Goal: Task Accomplishment & Management: Use online tool/utility

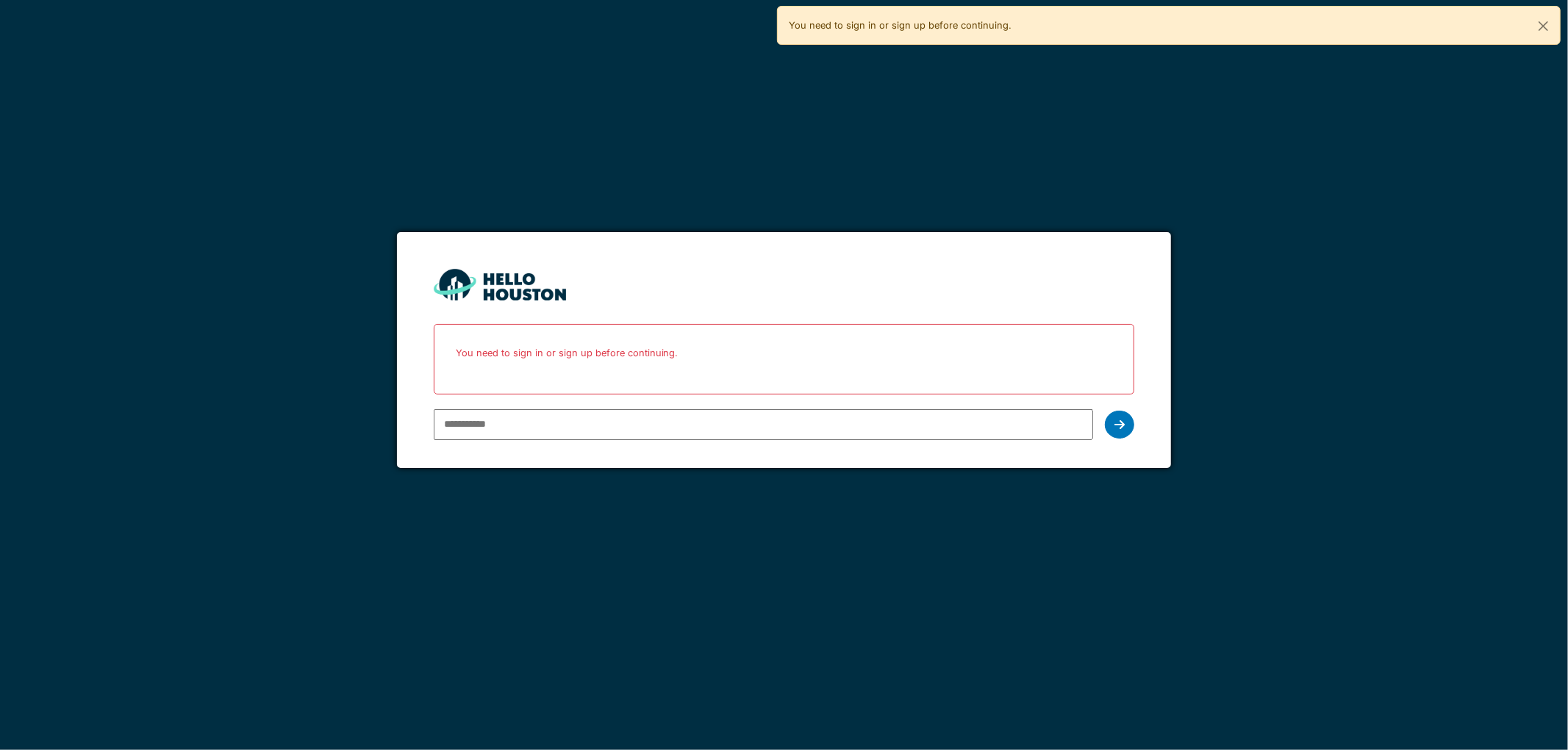
type input "**********"
click at [1115, 421] on icon at bounding box center [1120, 424] width 11 height 12
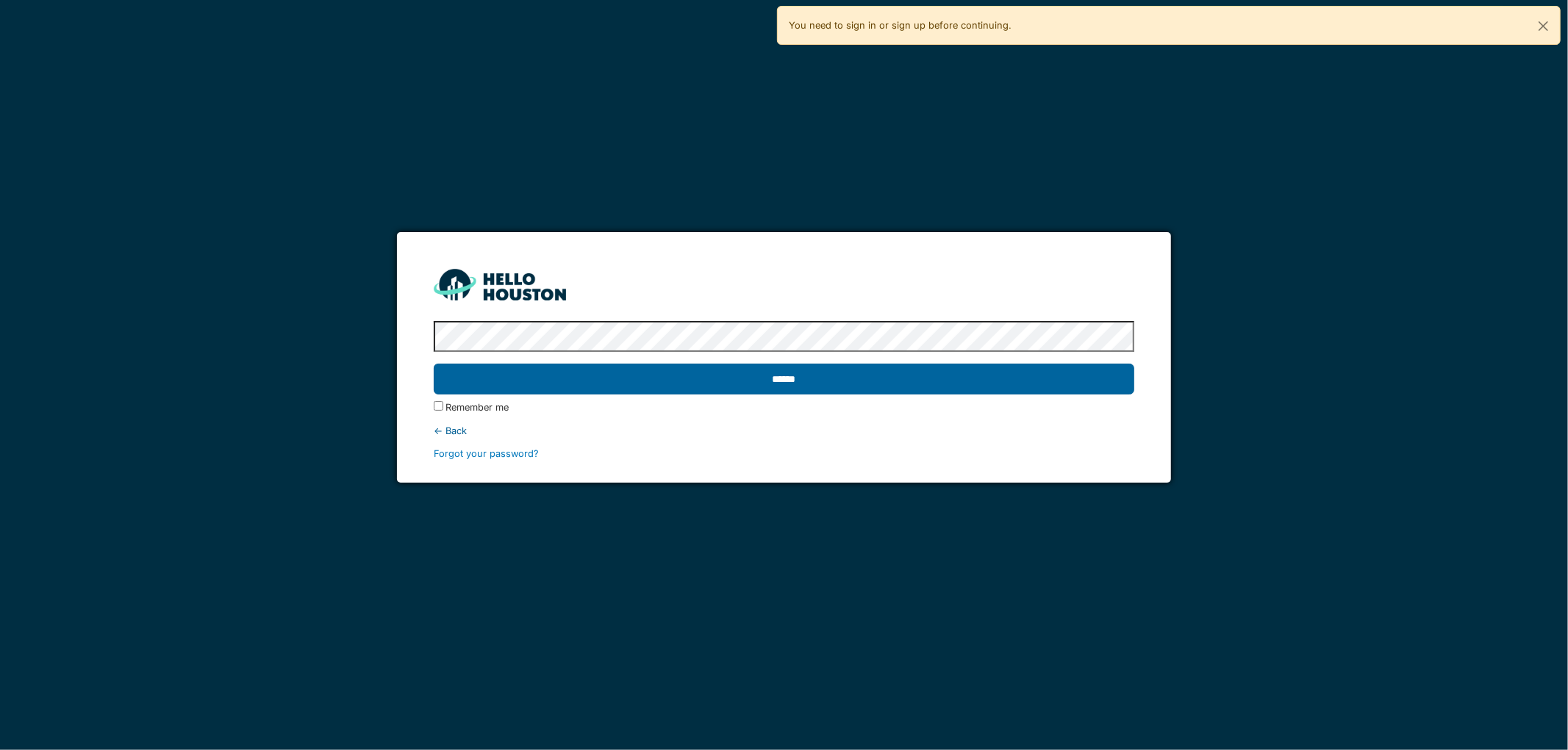
click at [649, 372] on input "******" at bounding box center [784, 378] width 701 height 31
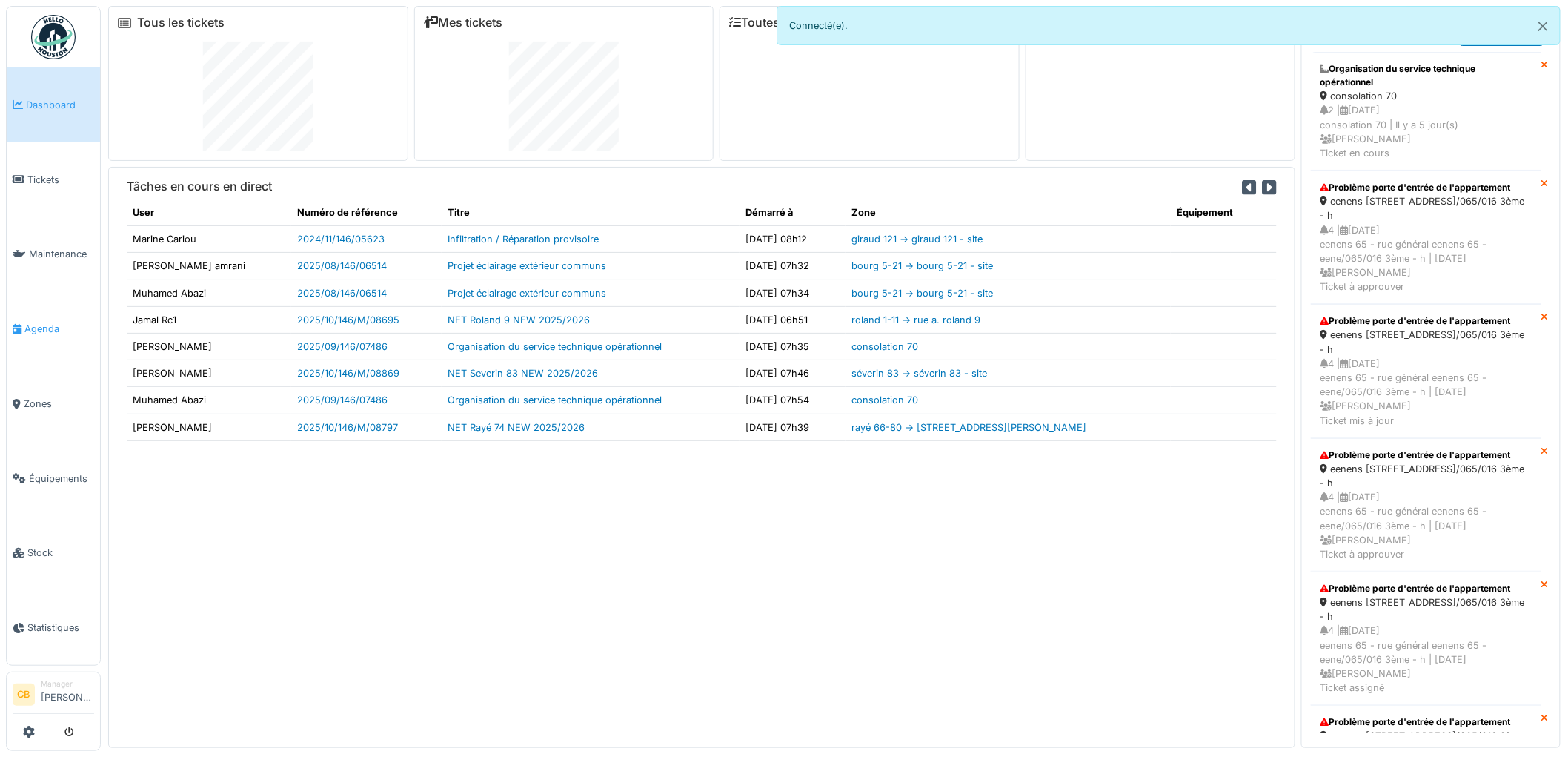
click at [35, 322] on span "Agenda" at bounding box center [59, 329] width 69 height 14
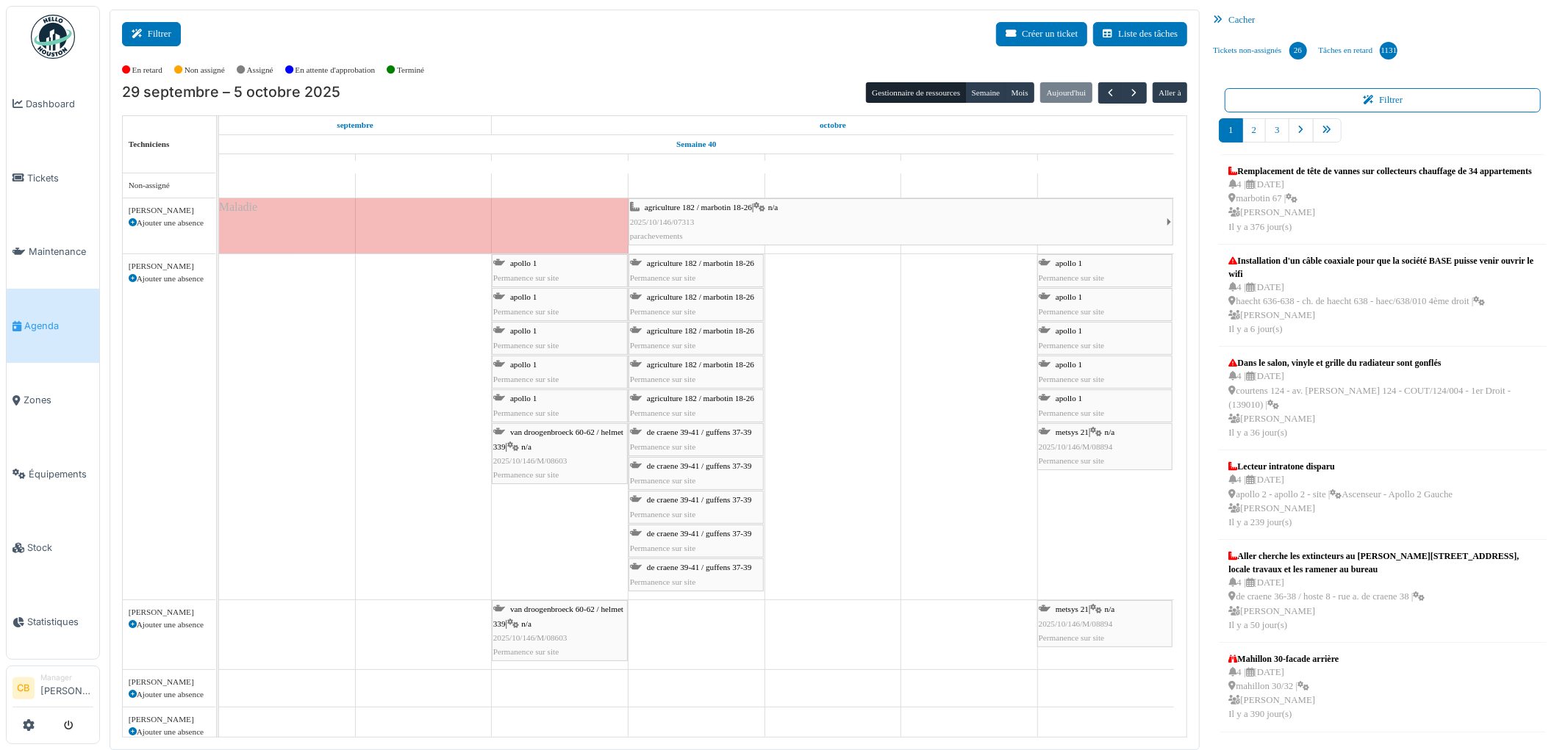
click at [157, 39] on button "Filtrer" at bounding box center [151, 34] width 59 height 24
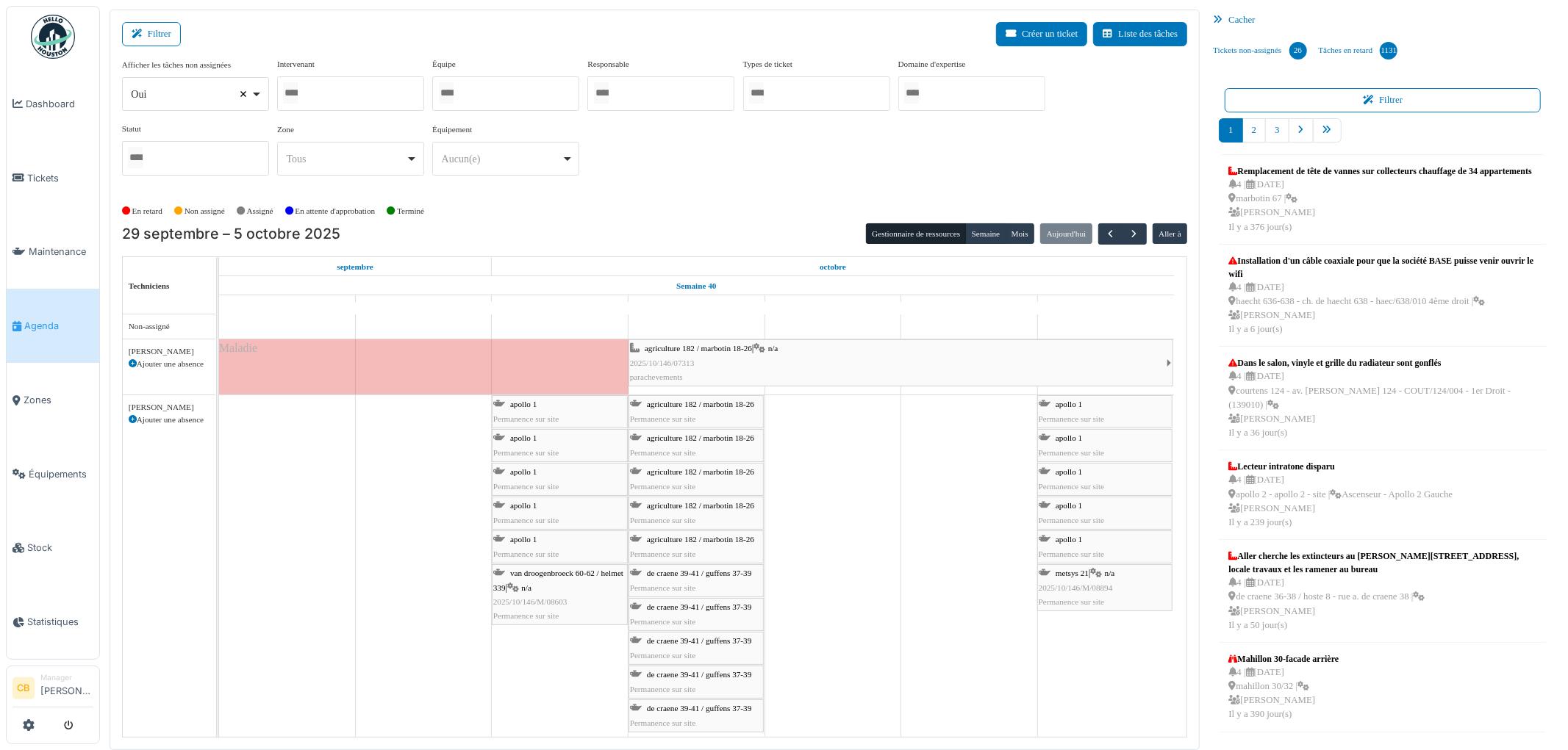
select select
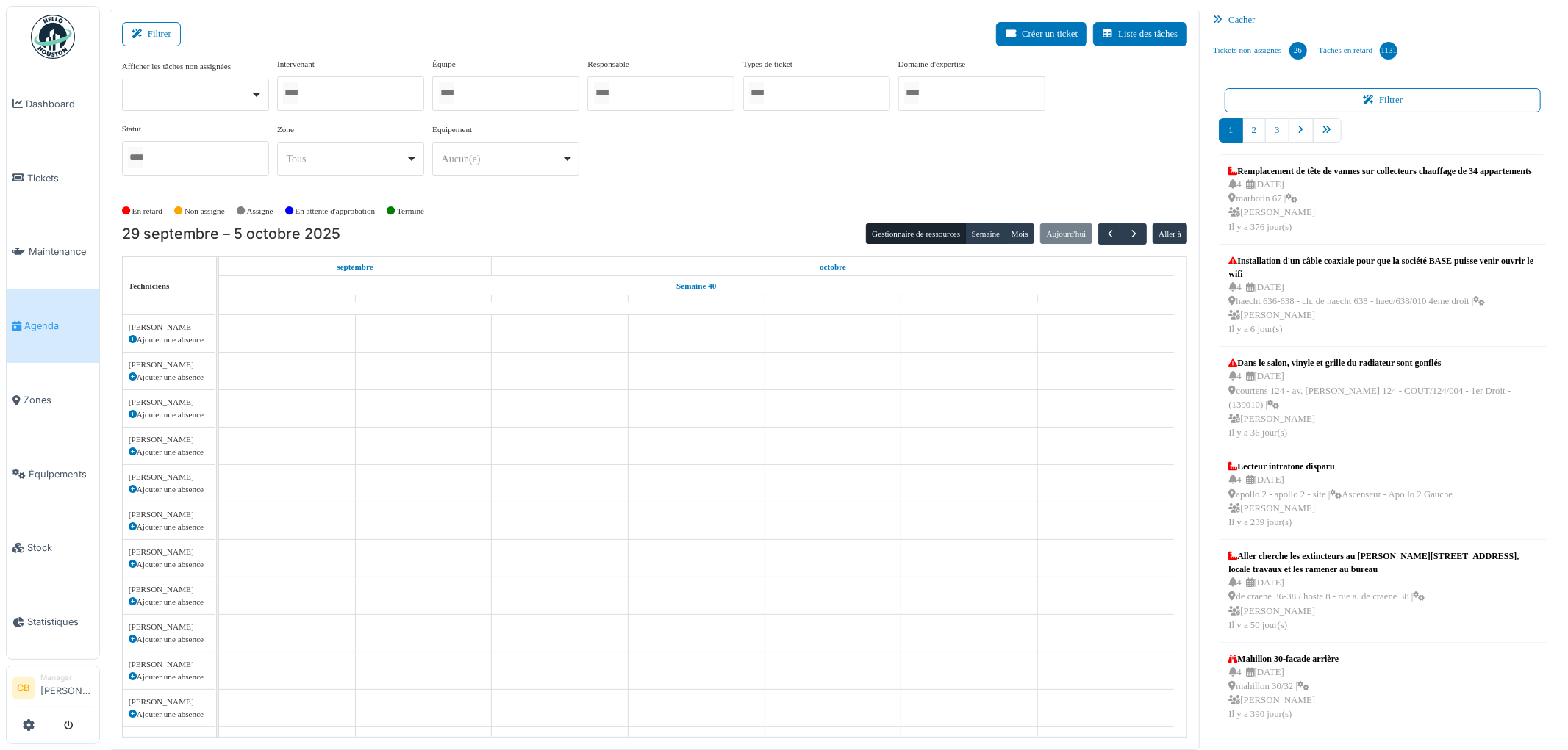
click at [284, 92] on input "Tous" at bounding box center [289, 93] width 14 height 21
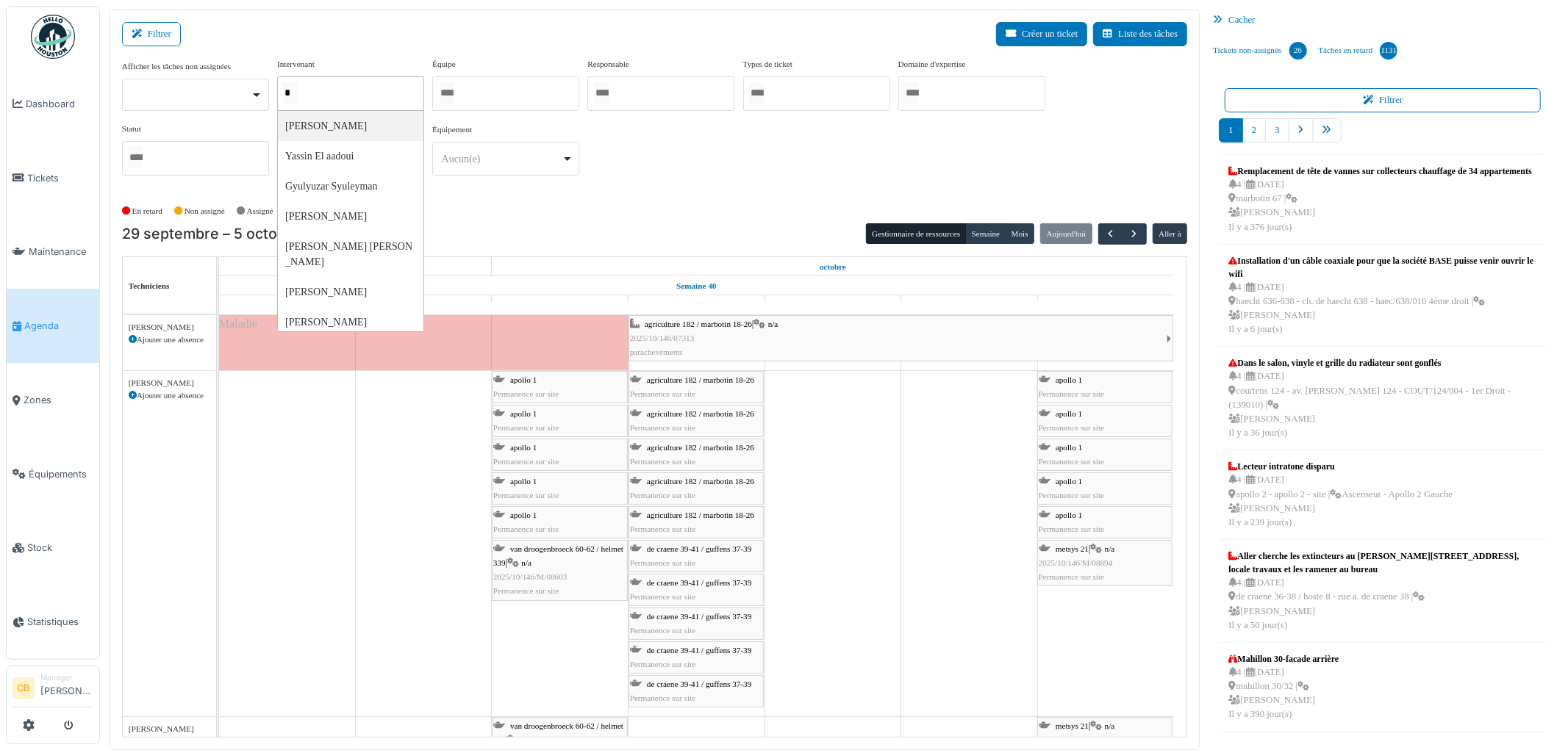
type input "**"
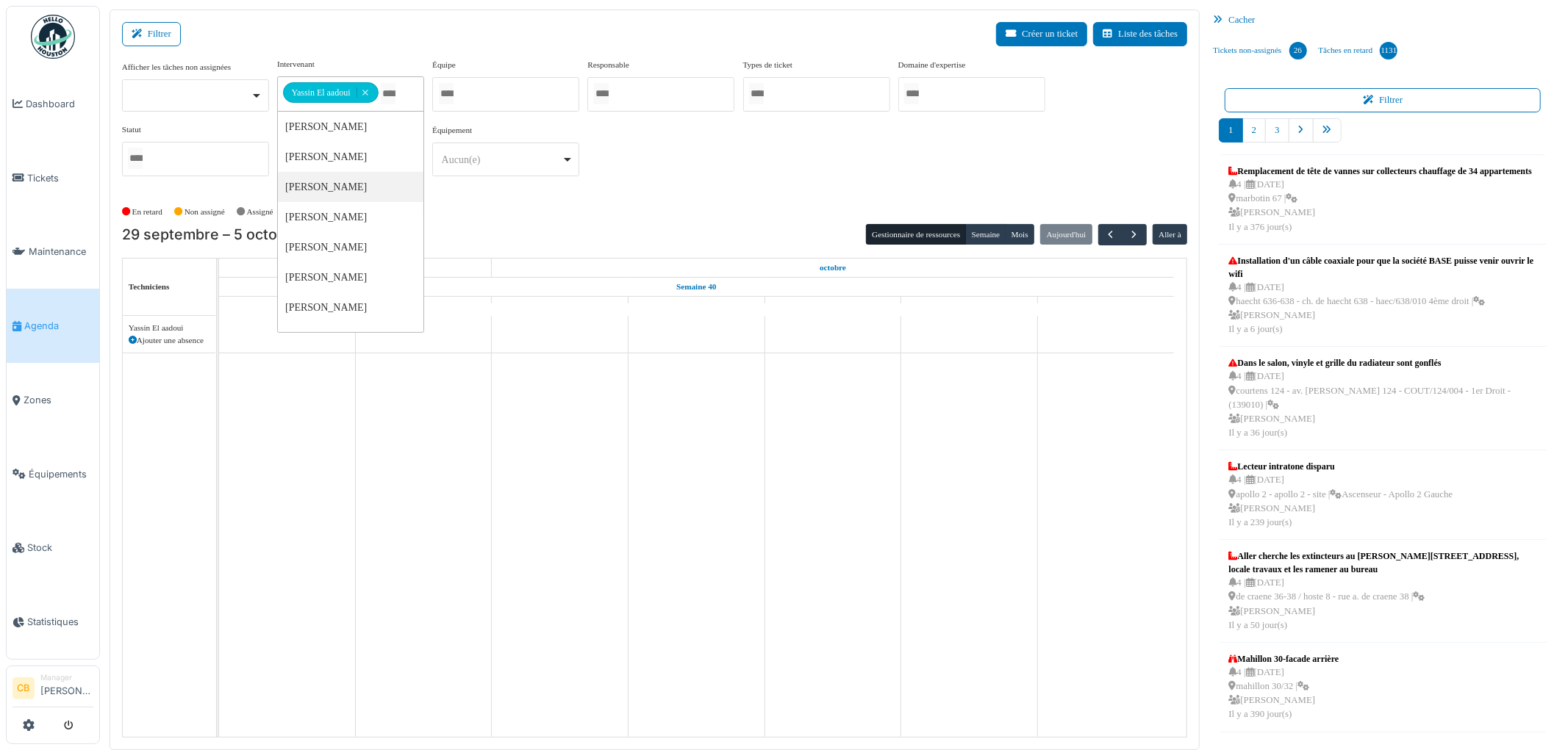
click at [494, 221] on div "En retard Non assigné [GEOGRAPHIC_DATA] En attente d'approbation Terminé" at bounding box center [654, 212] width 1065 height 24
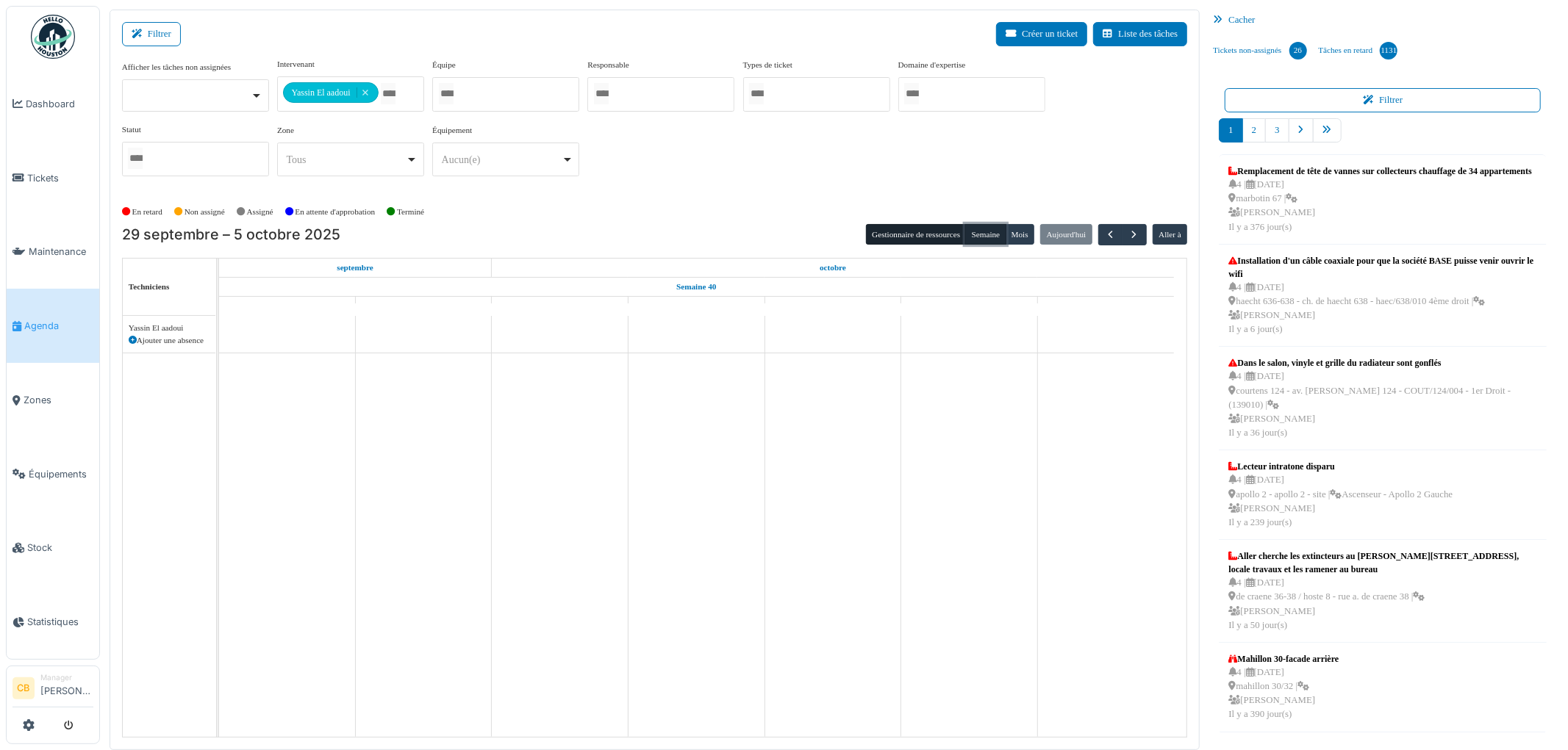
click at [985, 242] on button "Semaine" at bounding box center [985, 234] width 40 height 20
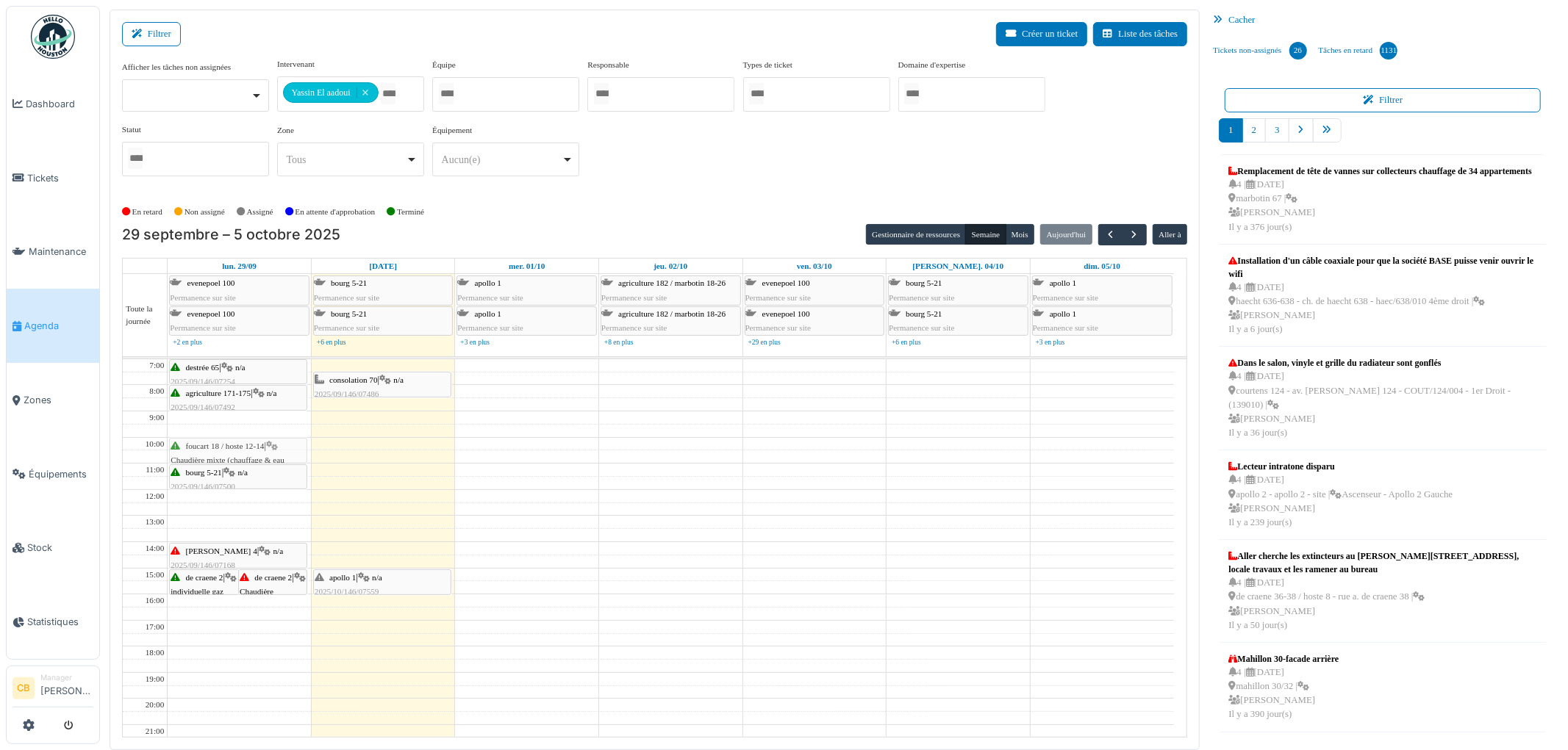
click at [236, 446] on div "de craene 2 | Chaudière individuelle gaz 2025/09/146/07509 Radiateur de la cham…" at bounding box center [240, 582] width 144 height 444
click at [237, 407] on div "de craene 2 | Chaudière individuelle gaz 2025/09/146/07509 Radiateur de la cham…" at bounding box center [240, 582] width 144 height 444
drag, startPoint x: 237, startPoint y: 369, endPoint x: 240, endPoint y: 388, distance: 19.2
click at [240, 388] on div "de craene 2 | Chaudière individuelle gaz 2025/09/146/07509 Radiateur de la cham…" at bounding box center [240, 582] width 144 height 444
drag, startPoint x: 226, startPoint y: 437, endPoint x: 229, endPoint y: 445, distance: 8.5
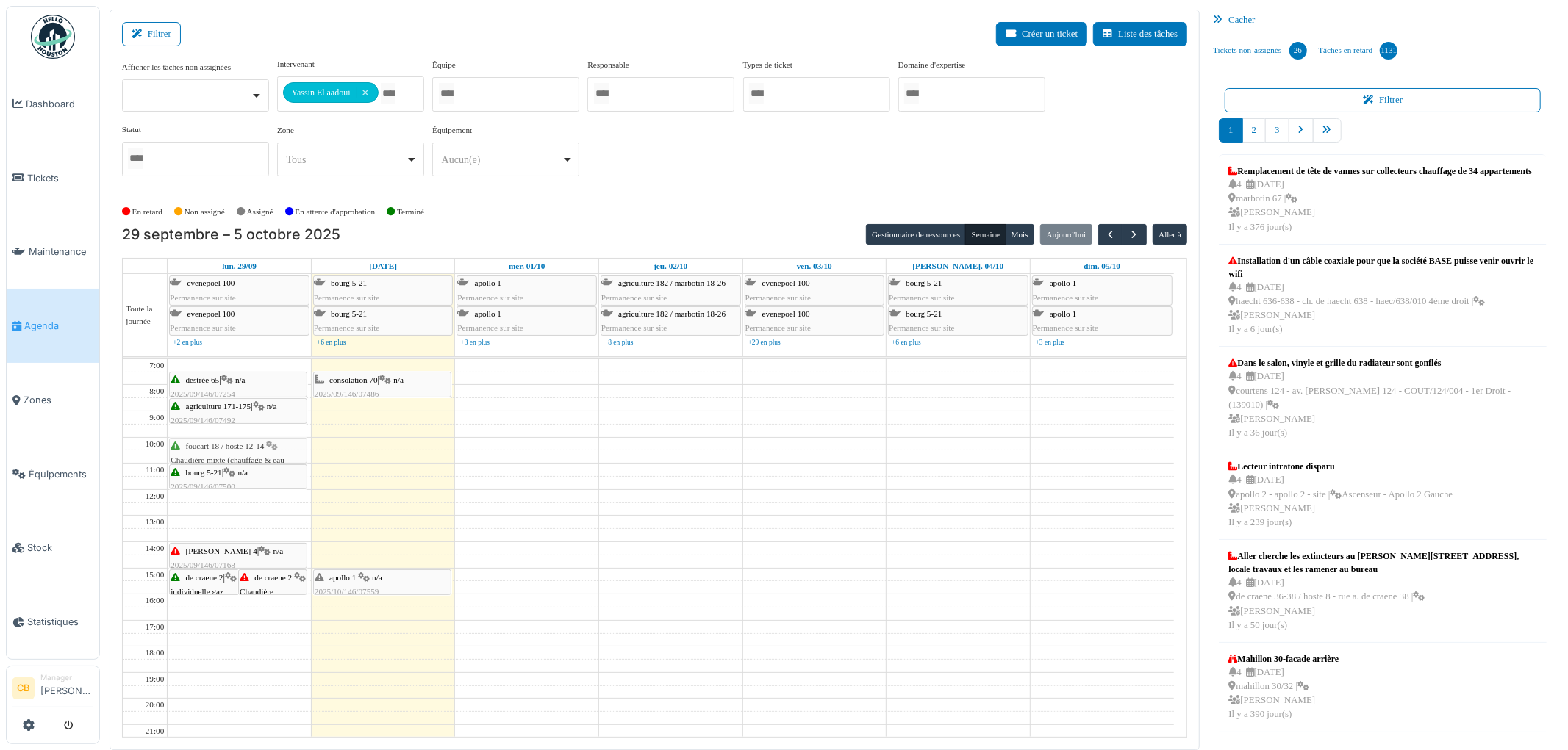
click at [229, 445] on div "de craene 2 | Chaudière individuelle gaz 2025/09/146/07509 Radiateur de la cham…" at bounding box center [240, 582] width 144 height 444
click at [225, 421] on div "de craene 2 | Chaudière individuelle gaz 2025/09/146/07509 Radiateur de la cham…" at bounding box center [240, 582] width 144 height 444
click at [235, 397] on div "de craene 2 | Chaudière individuelle gaz 2025/09/146/07509 Radiateur de la cham…" at bounding box center [240, 582] width 144 height 444
drag, startPoint x: 237, startPoint y: 556, endPoint x: 241, endPoint y: 531, distance: 25.3
click at [241, 531] on div "de craene 2 | Chaudière individuelle gaz 2025/09/146/07509 Radiateur de la cham…" at bounding box center [240, 582] width 144 height 444
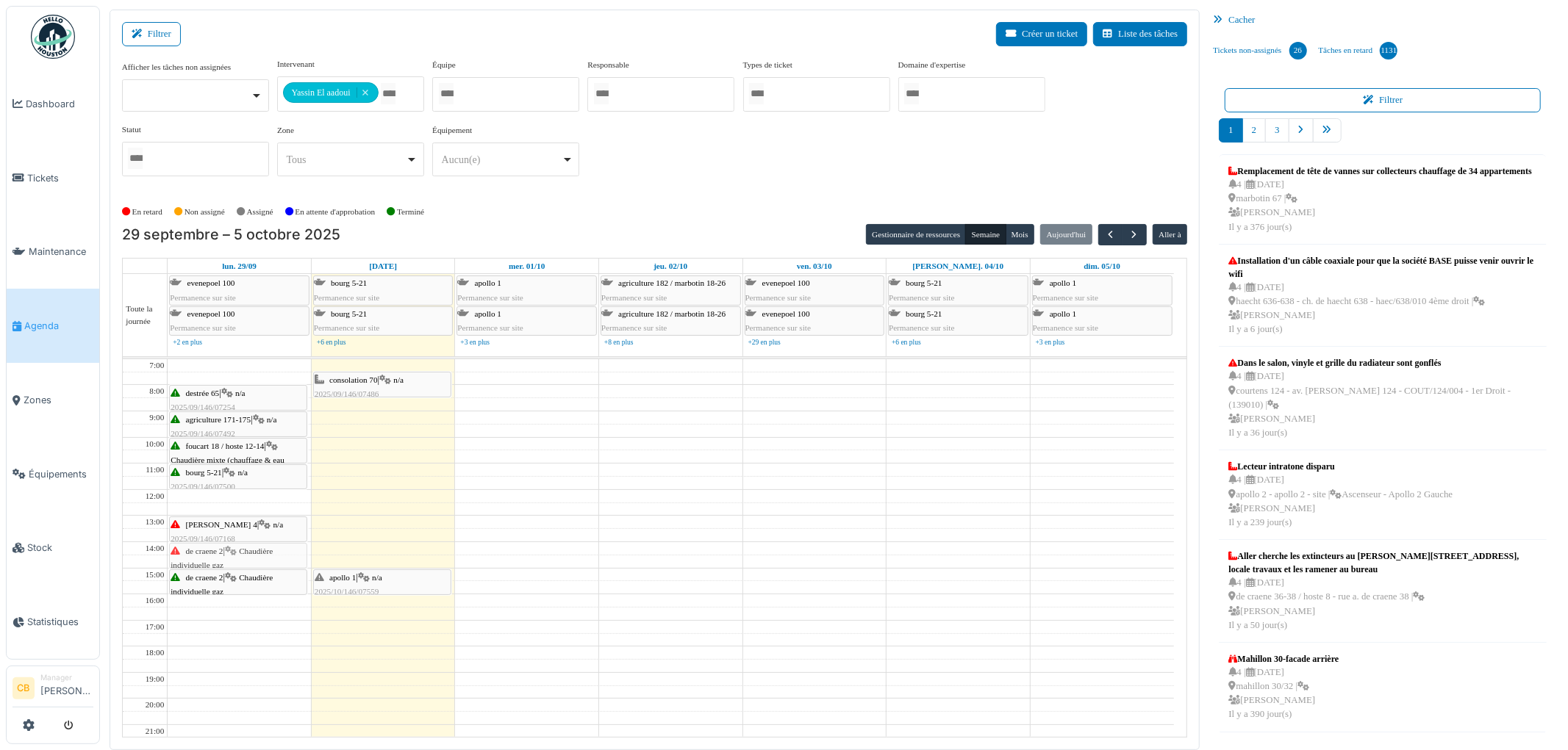
drag, startPoint x: 263, startPoint y: 583, endPoint x: 262, endPoint y: 560, distance: 23.0
click at [262, 560] on div "de craene 2 | Chaudière individuelle gaz 2025/09/146/07509 Radiateur de la cham…" at bounding box center [240, 582] width 144 height 444
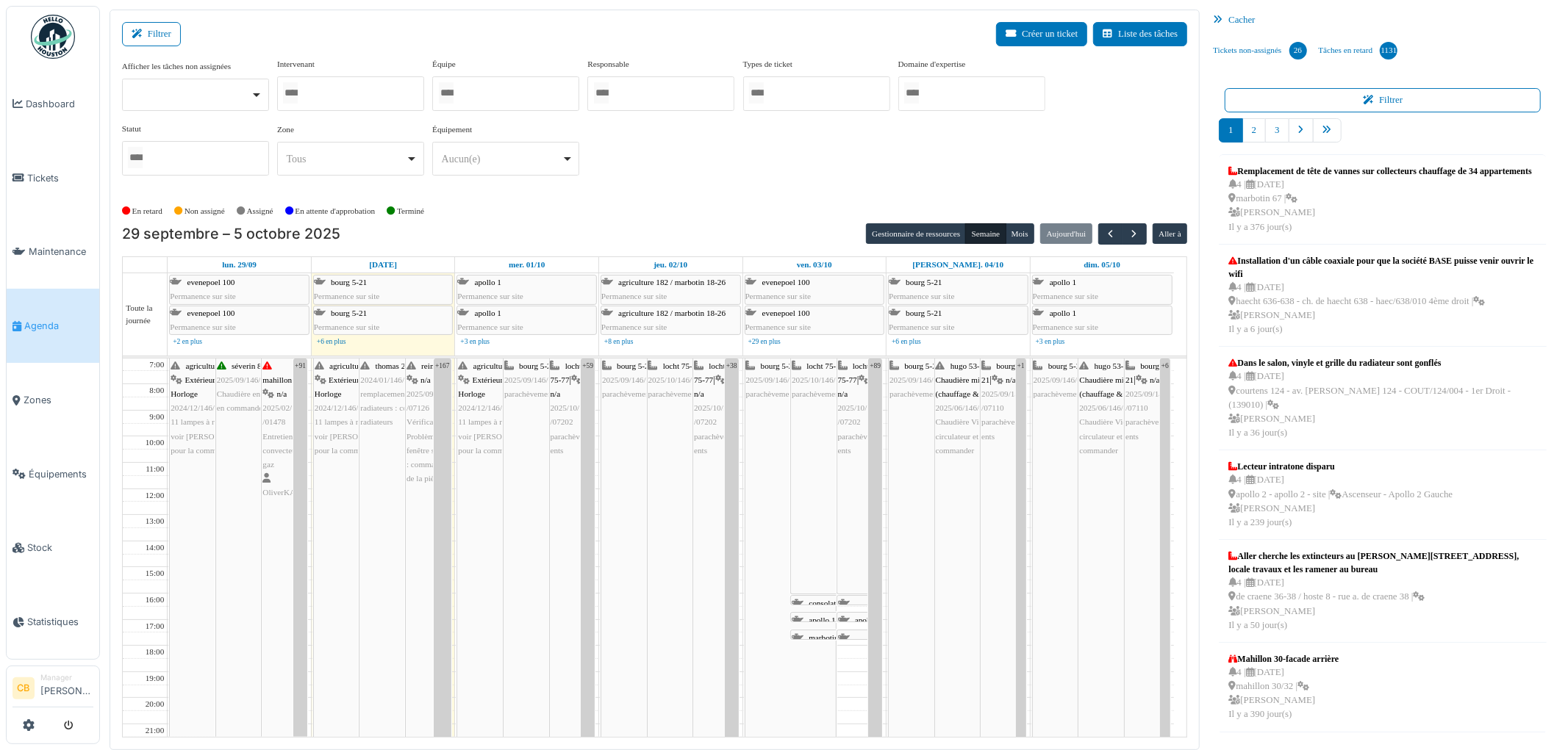
click at [328, 91] on div at bounding box center [351, 94] width 147 height 35
type input "******"
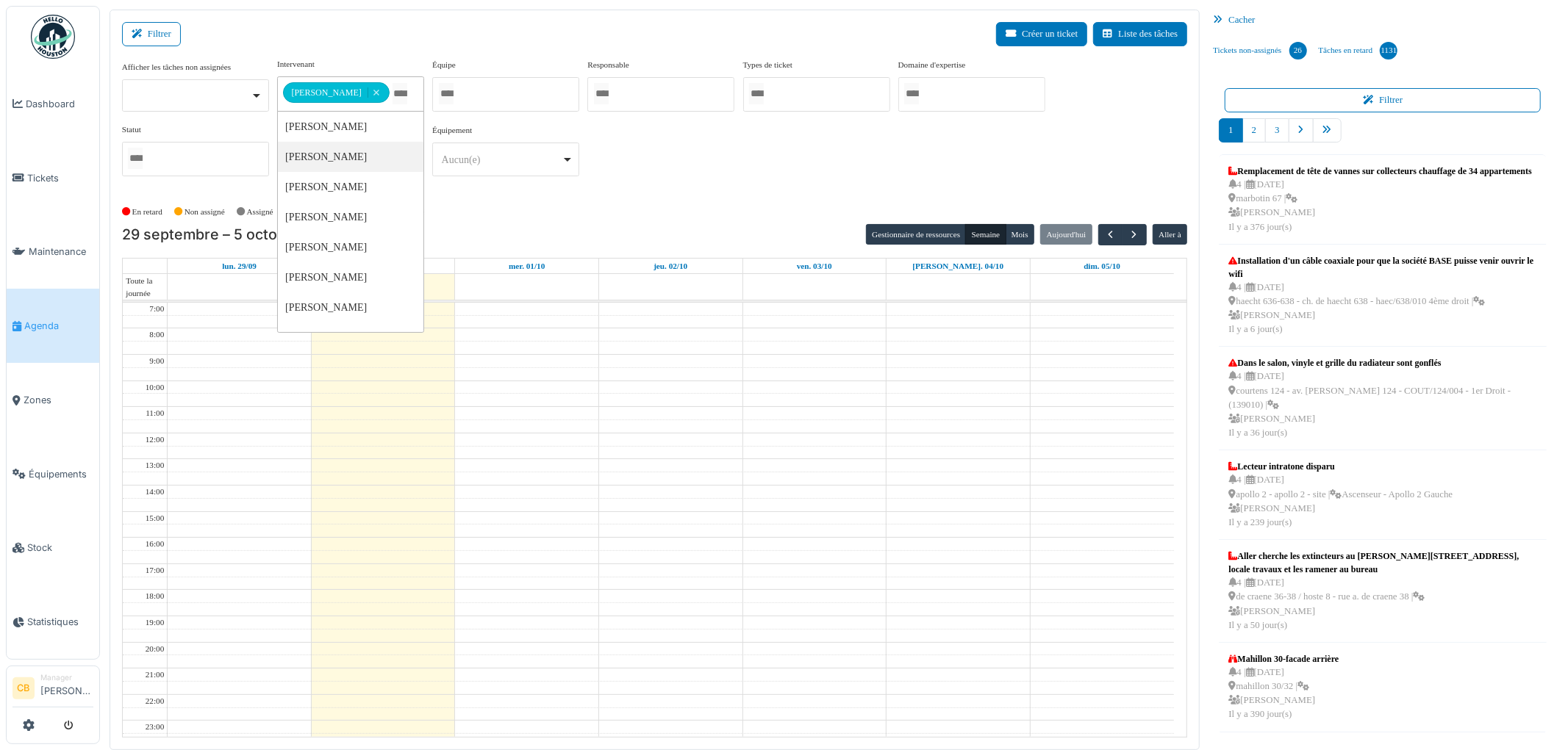
click at [473, 195] on div "**********" at bounding box center [654, 129] width 1065 height 142
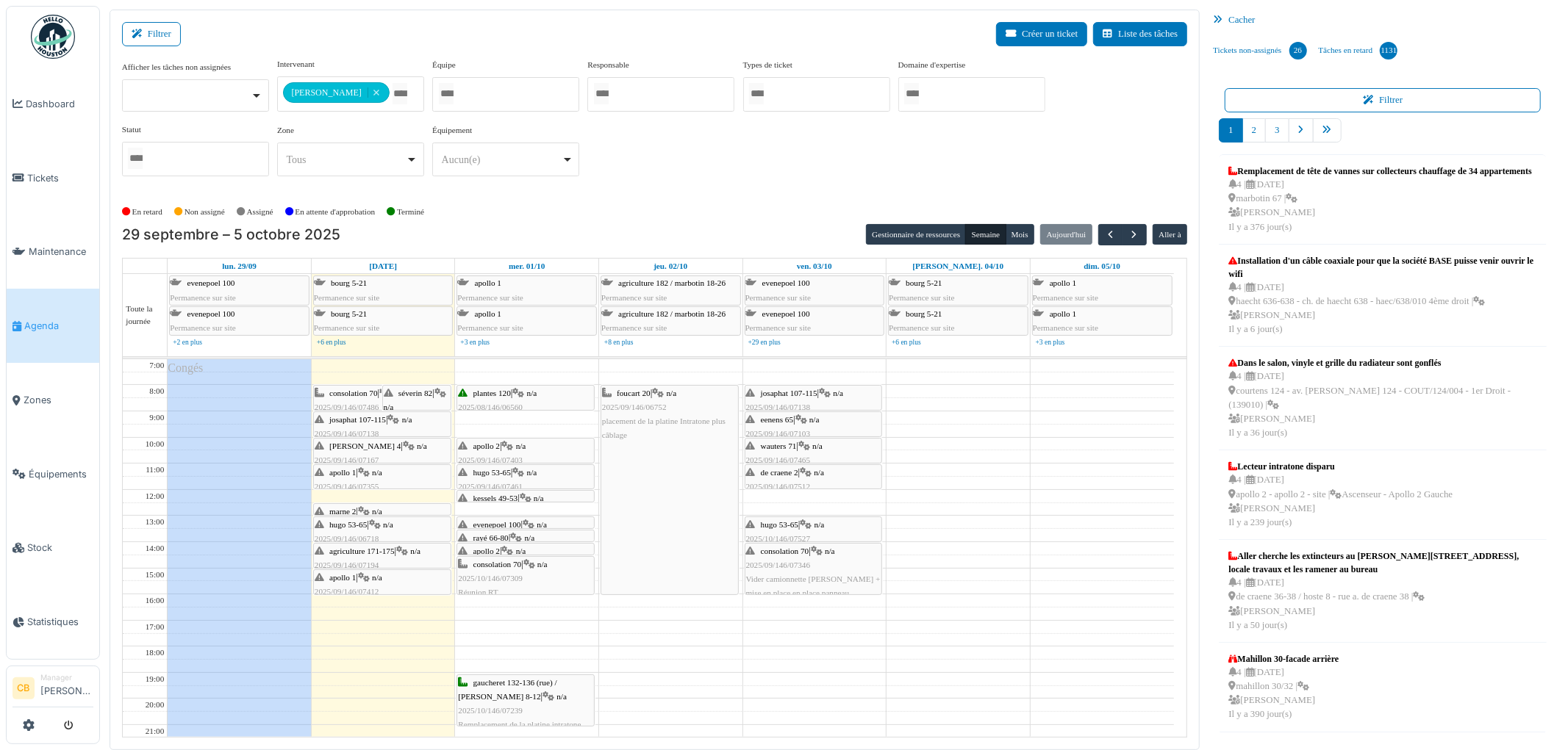
click at [408, 423] on span "n/a" at bounding box center [407, 420] width 11 height 9
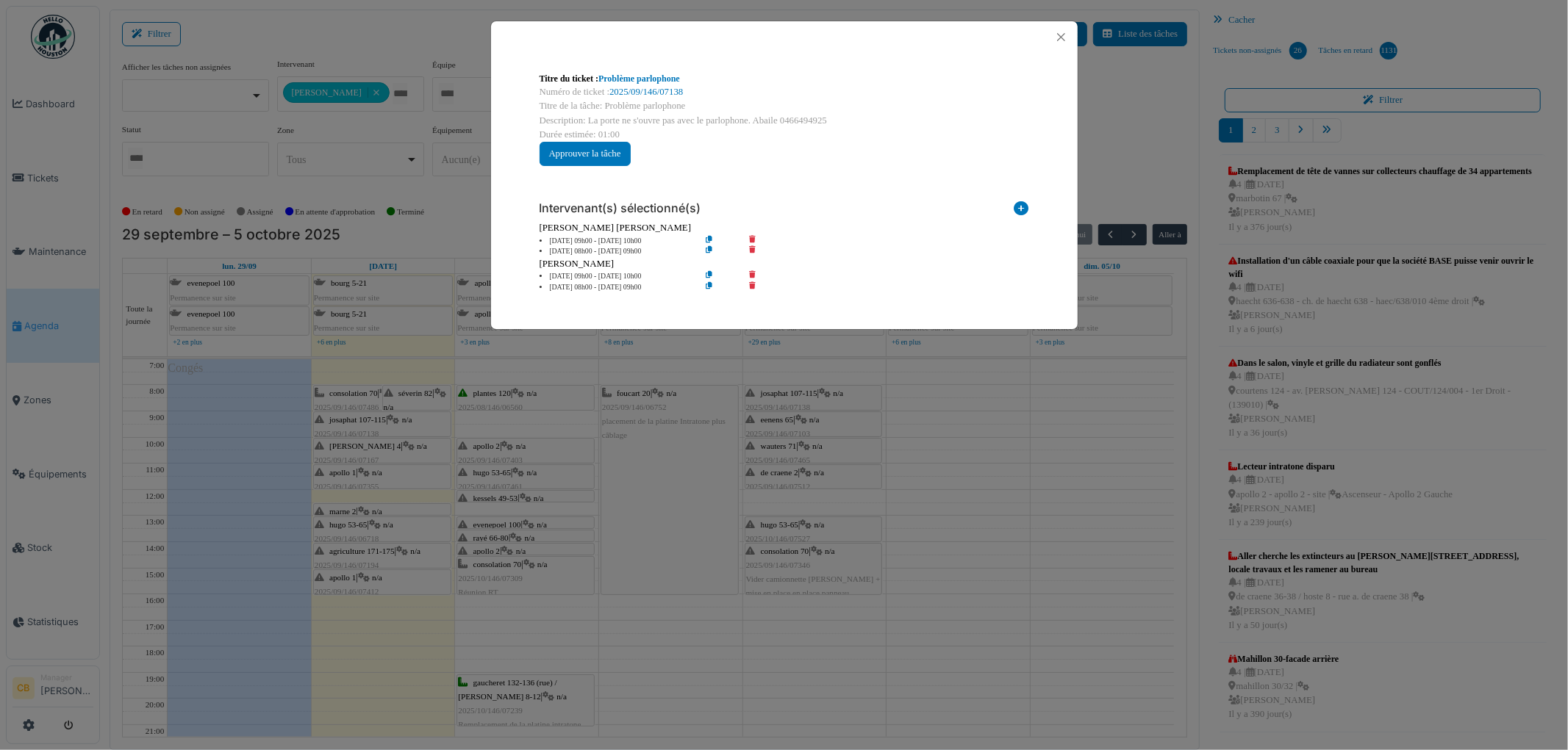
click at [408, 423] on div "Titre du ticket : Problème parlophone Numéro de ticket : 2025/09/146/07138 Titr…" at bounding box center [784, 375] width 1568 height 750
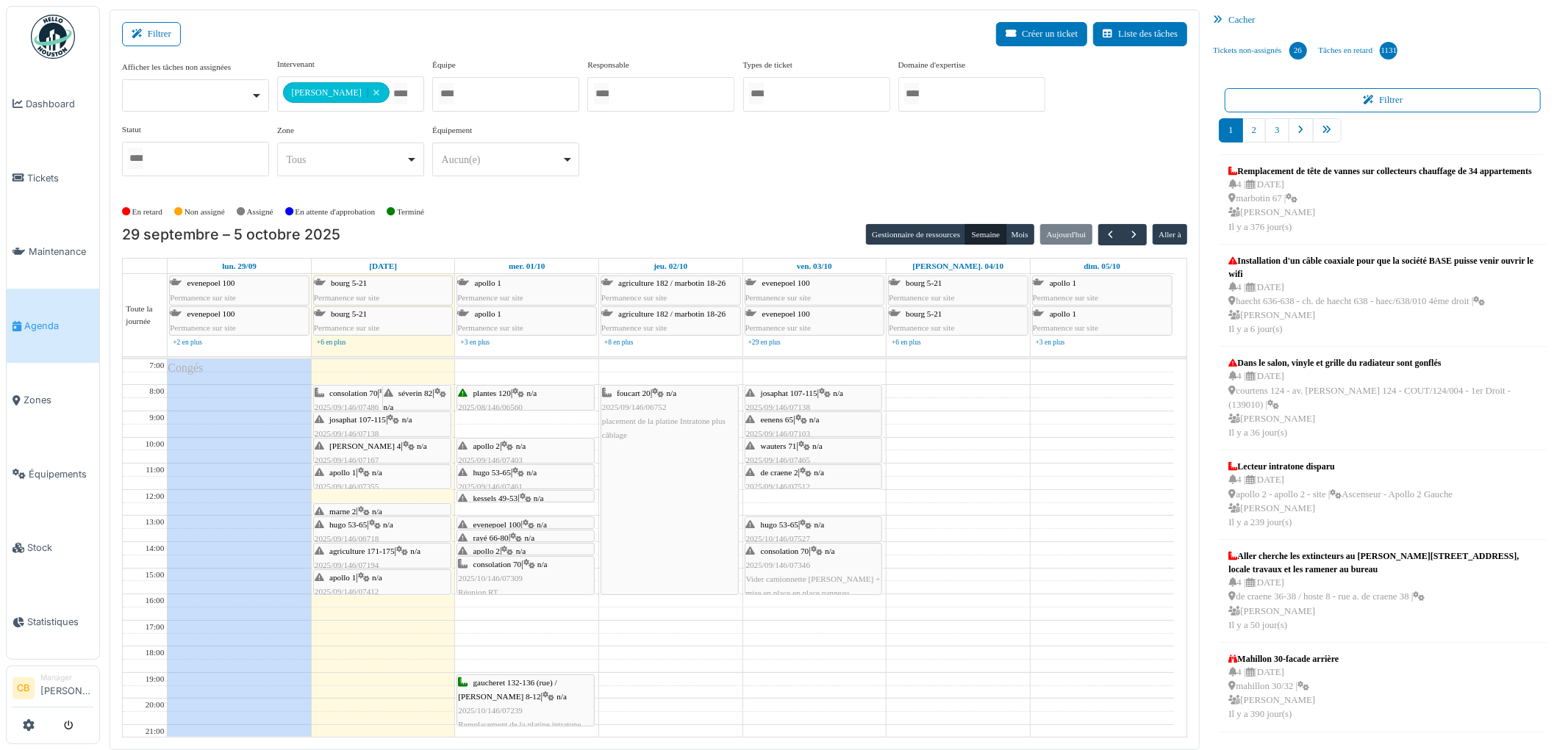
click at [407, 446] on div "[PERSON_NAME] 4 | n/a 2025/09/146/07167 Problème [PERSON_NAME]" at bounding box center [382, 461] width 135 height 42
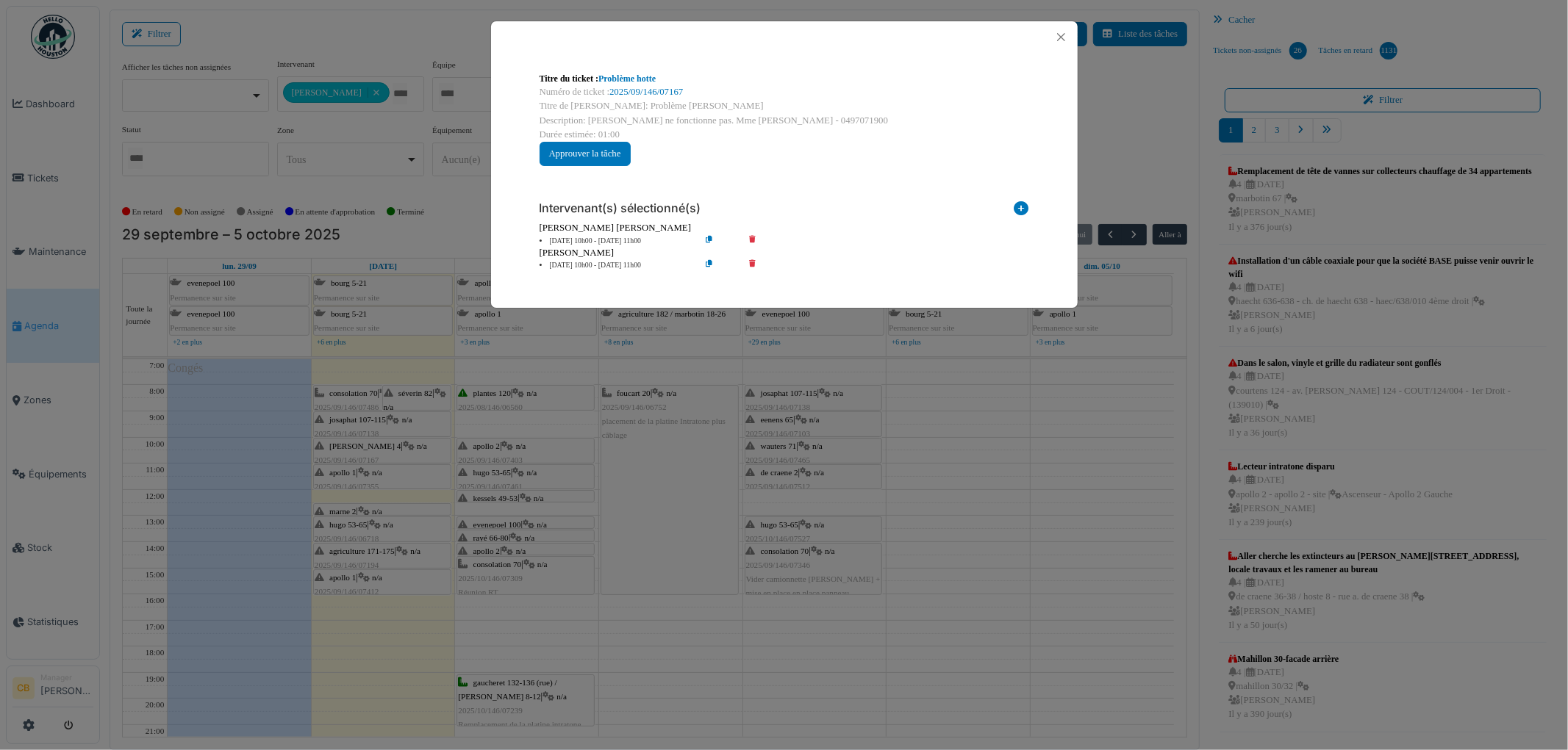
click at [407, 446] on div "Titre du ticket : Problème [PERSON_NAME] Numéro de ticket : 2025/09/146/07167 T…" at bounding box center [784, 375] width 1568 height 750
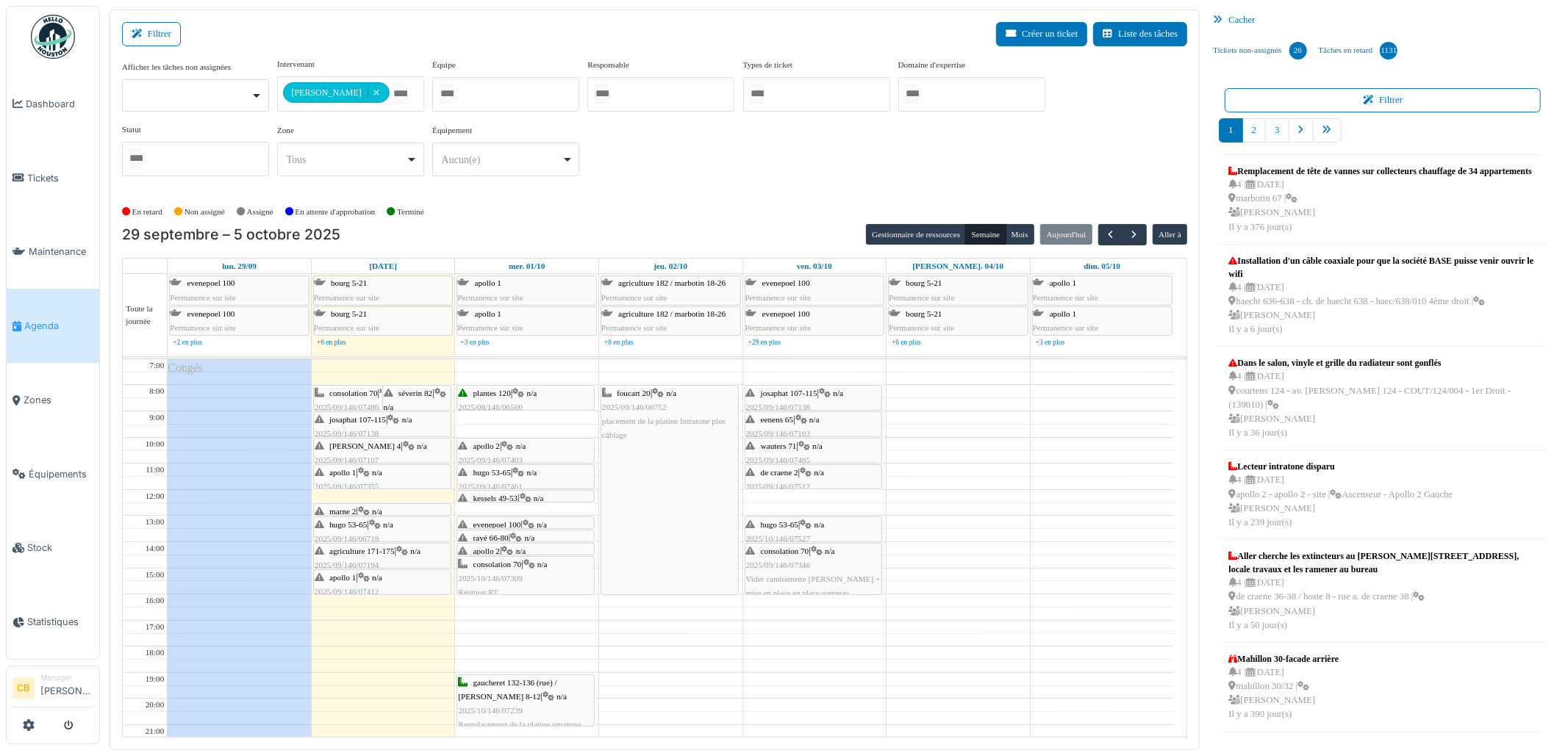
click at [401, 473] on div "apollo 1 | n/a 2025/09/146/07355 Vérification extracteur d'humidité" at bounding box center [382, 487] width 135 height 42
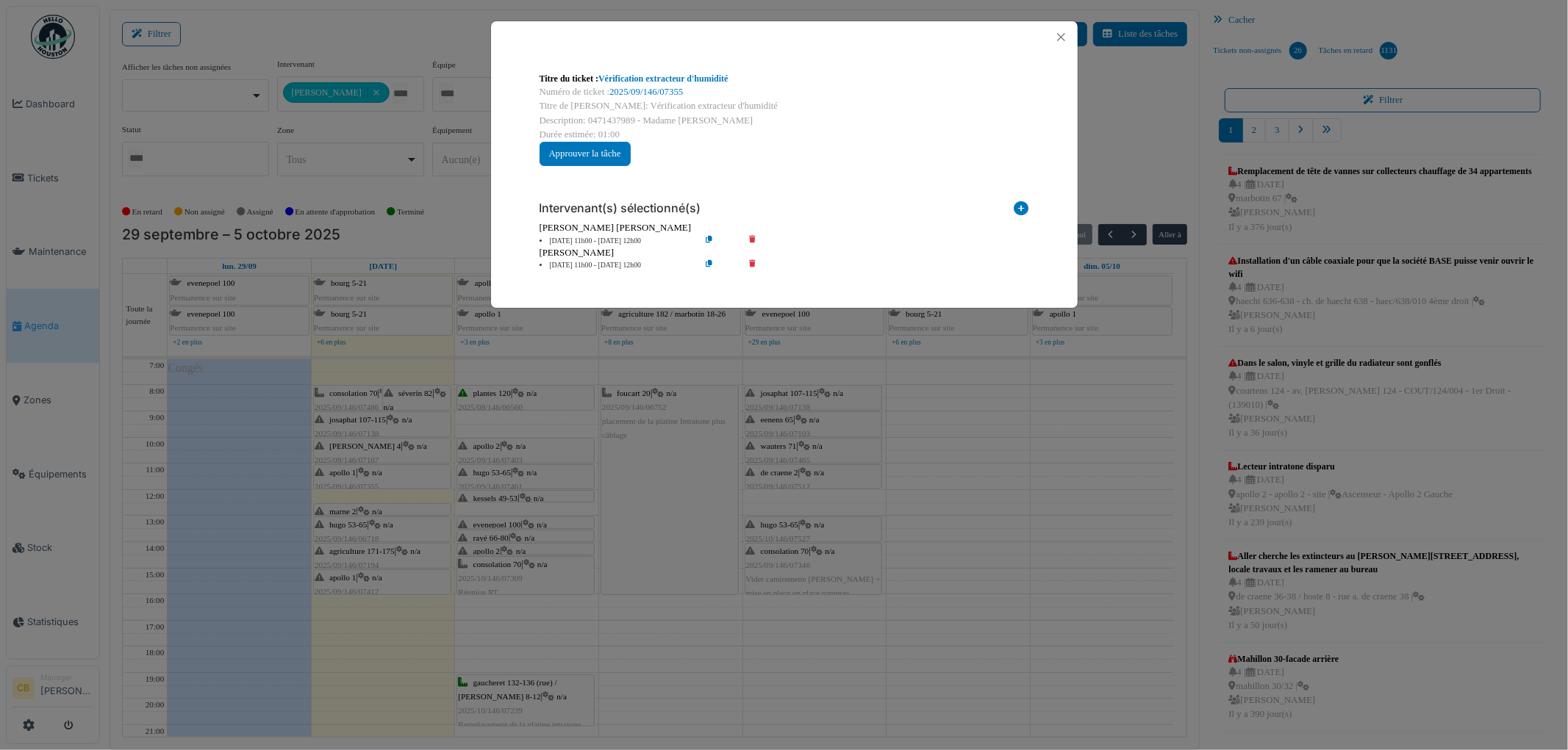
click at [401, 473] on div "Titre du ticket : Vérification extracteur d'humidité Numéro de ticket : 2025/09…" at bounding box center [784, 375] width 1568 height 750
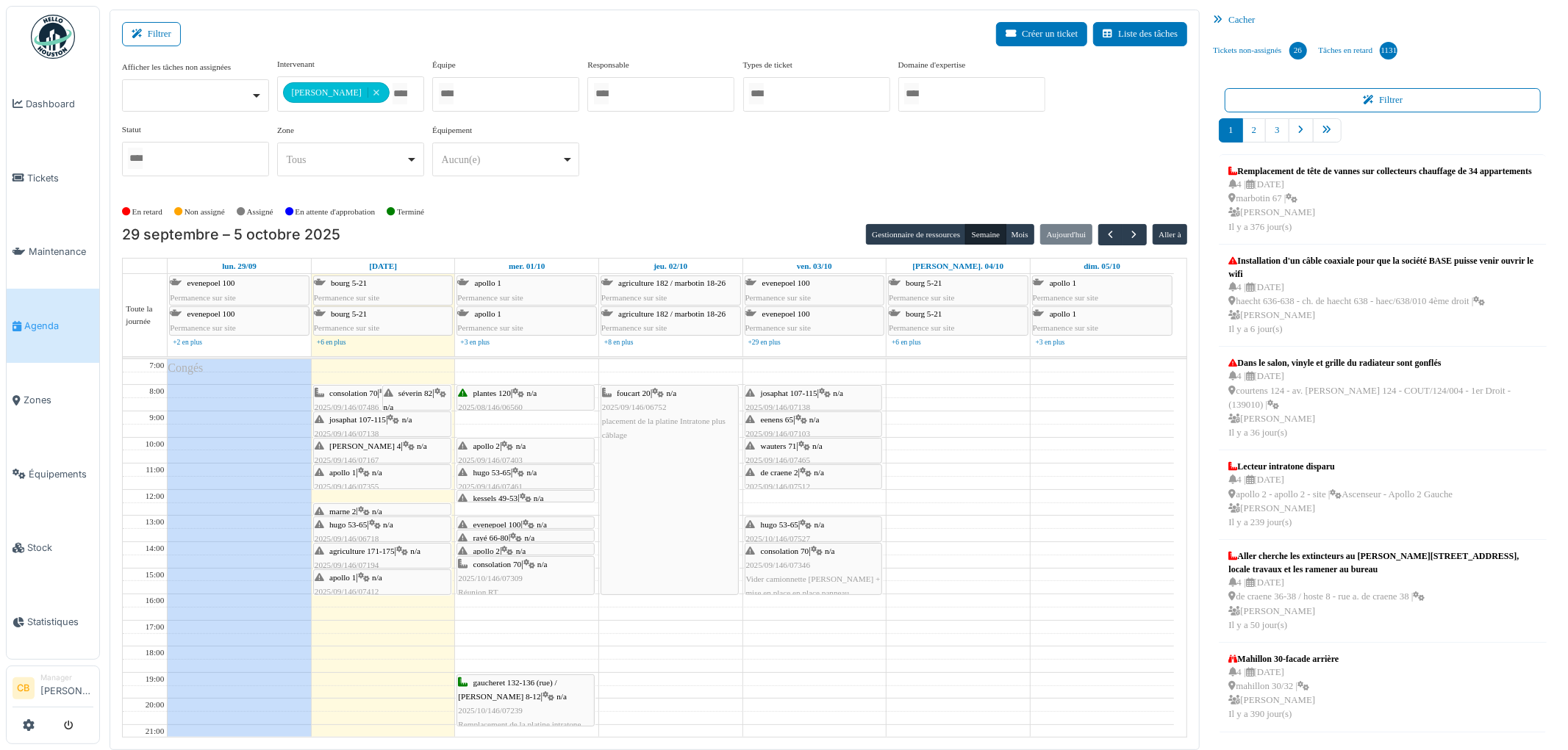
click at [400, 511] on div "marne 2 | n/a 2025/06/146/04897 Communiquer les références à [PERSON_NAME] pour…" at bounding box center [382, 539] width 135 height 70
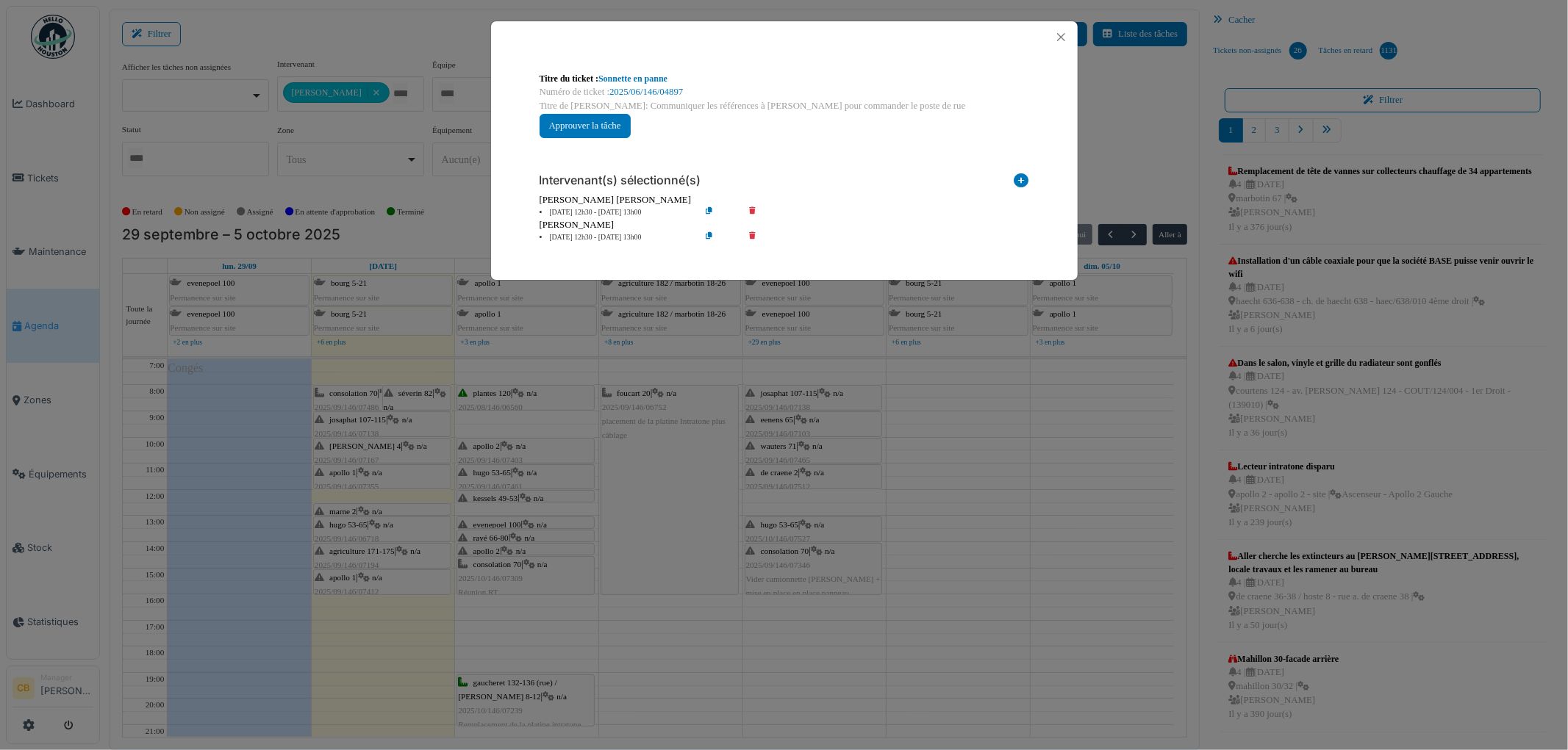
click at [401, 509] on div "Titre du ticket : Sonnette en panne Numéro de ticket : 2025/06/146/04897 Titre …" at bounding box center [784, 375] width 1568 height 750
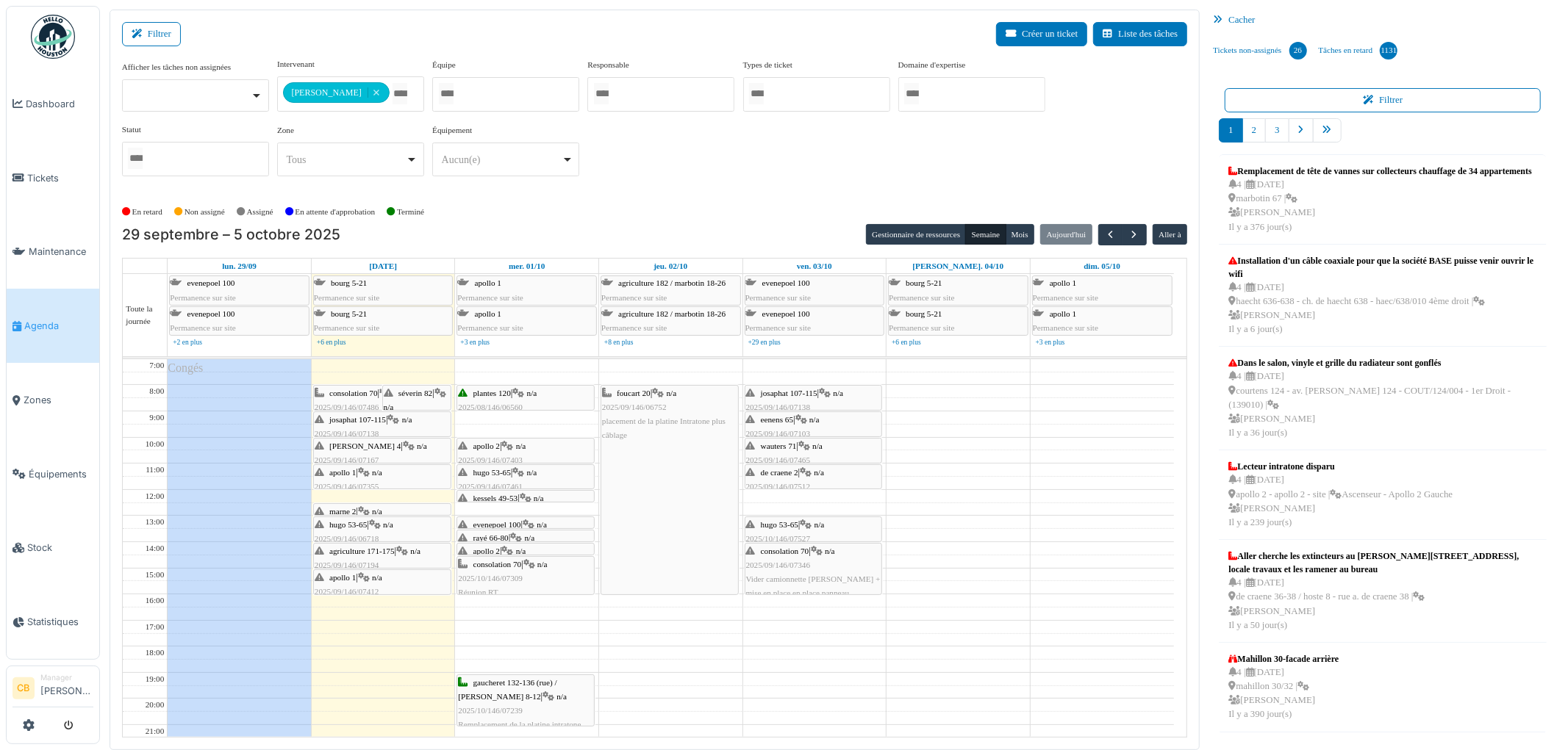
click at [400, 529] on div "hugo 53-65 | n/a 2025/09/146/06718 problème électricité te parlophone" at bounding box center [382, 539] width 135 height 42
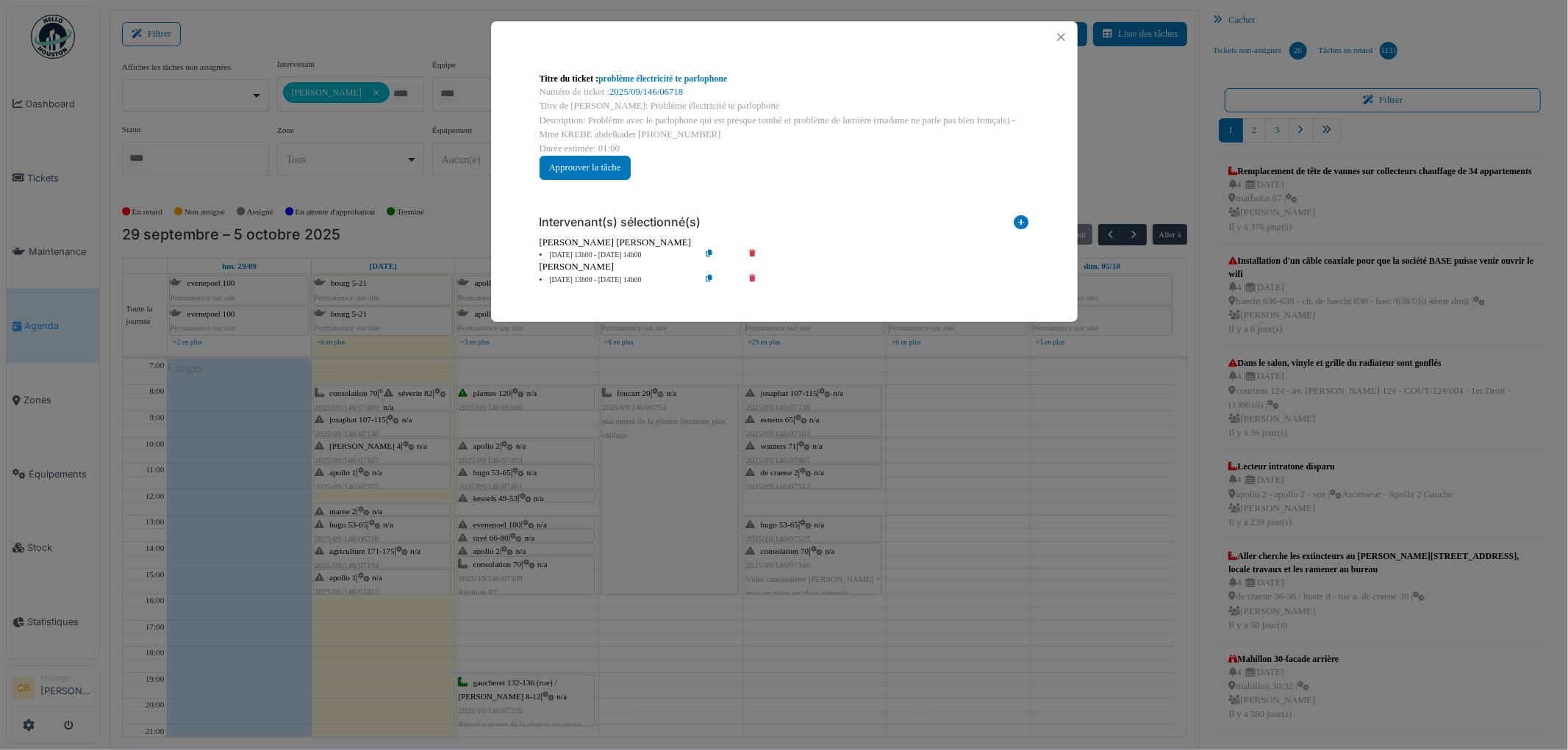
click at [370, 421] on div "Titre du ticket : problème électricité te parlophone Numéro de ticket : 2025/09…" at bounding box center [784, 375] width 1568 height 750
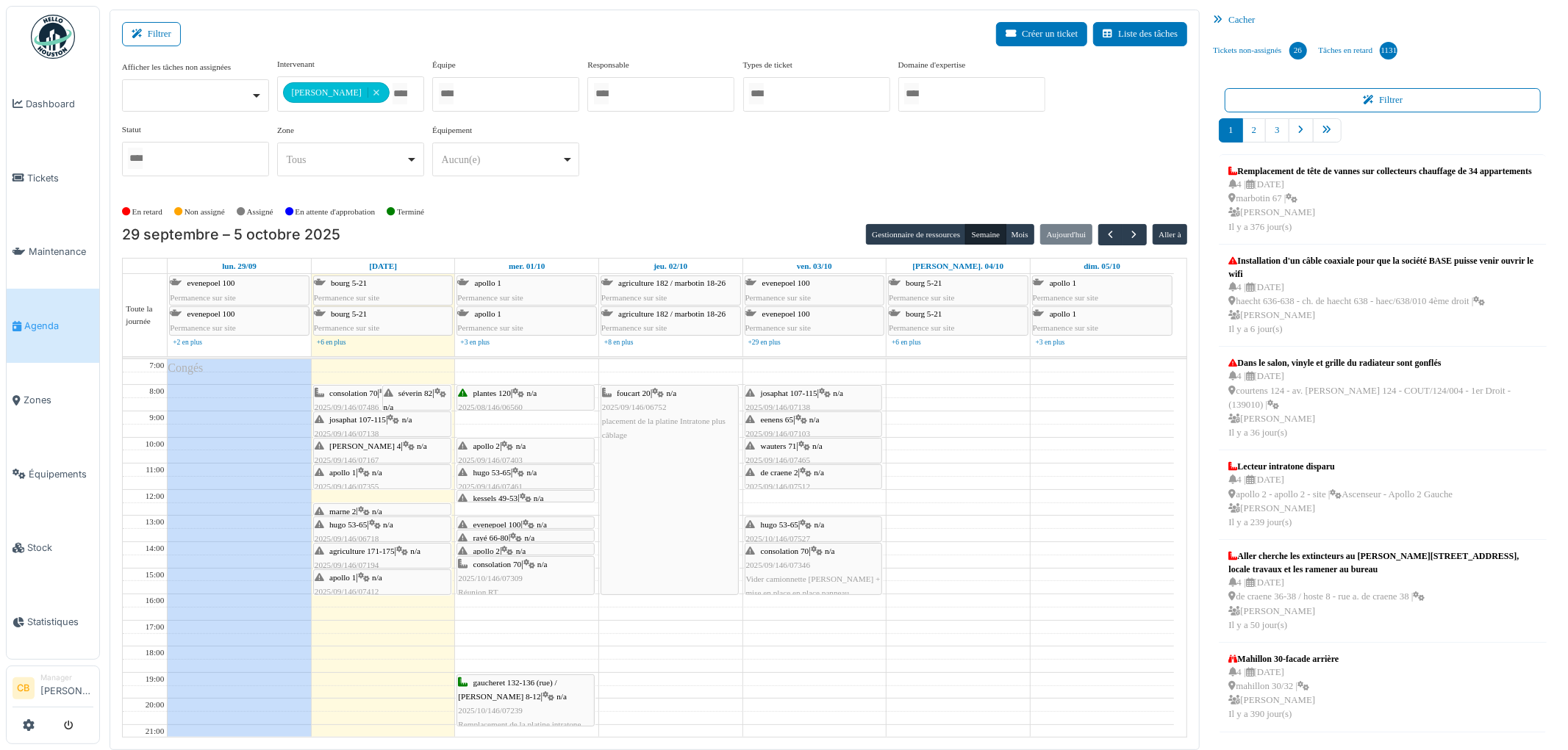
click at [371, 421] on span "josaphat 107-115" at bounding box center [357, 420] width 57 height 9
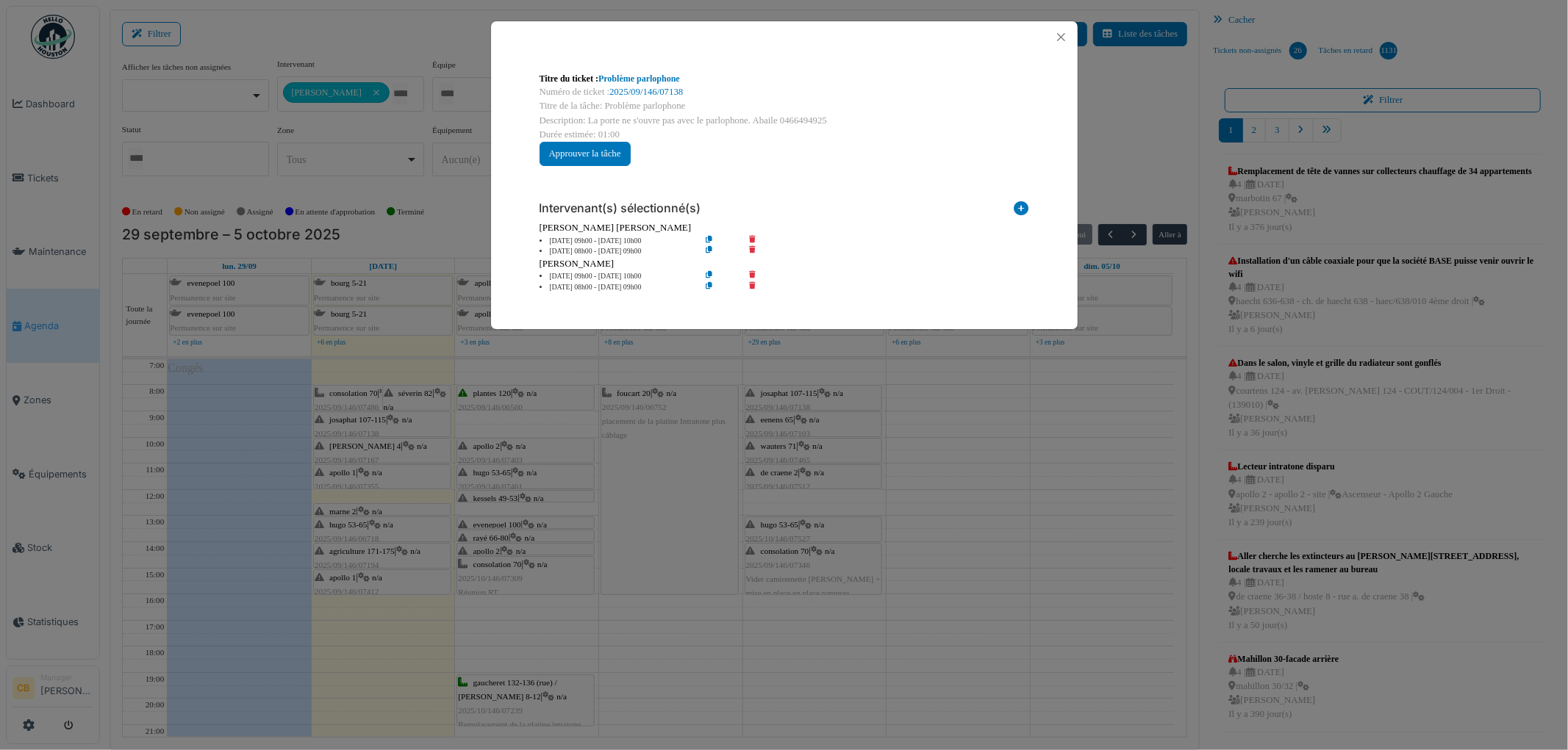
click at [371, 421] on div "Titre du ticket : Problème parlophone Numéro de ticket : 2025/09/146/07138 Titr…" at bounding box center [784, 375] width 1568 height 750
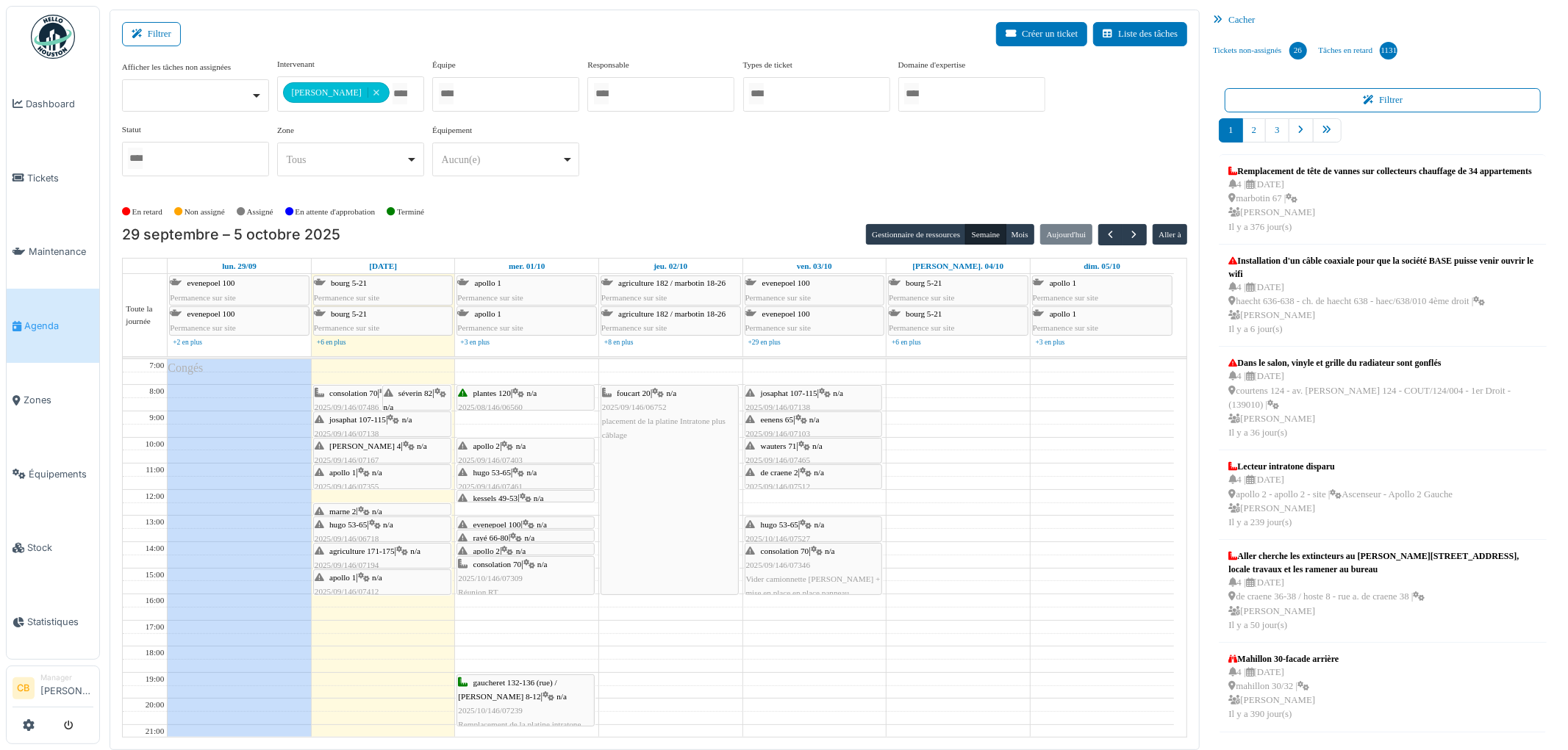
click at [385, 452] on div "[PERSON_NAME] 4 | n/a 2025/09/146/07167 Problème [PERSON_NAME]" at bounding box center [382, 461] width 135 height 42
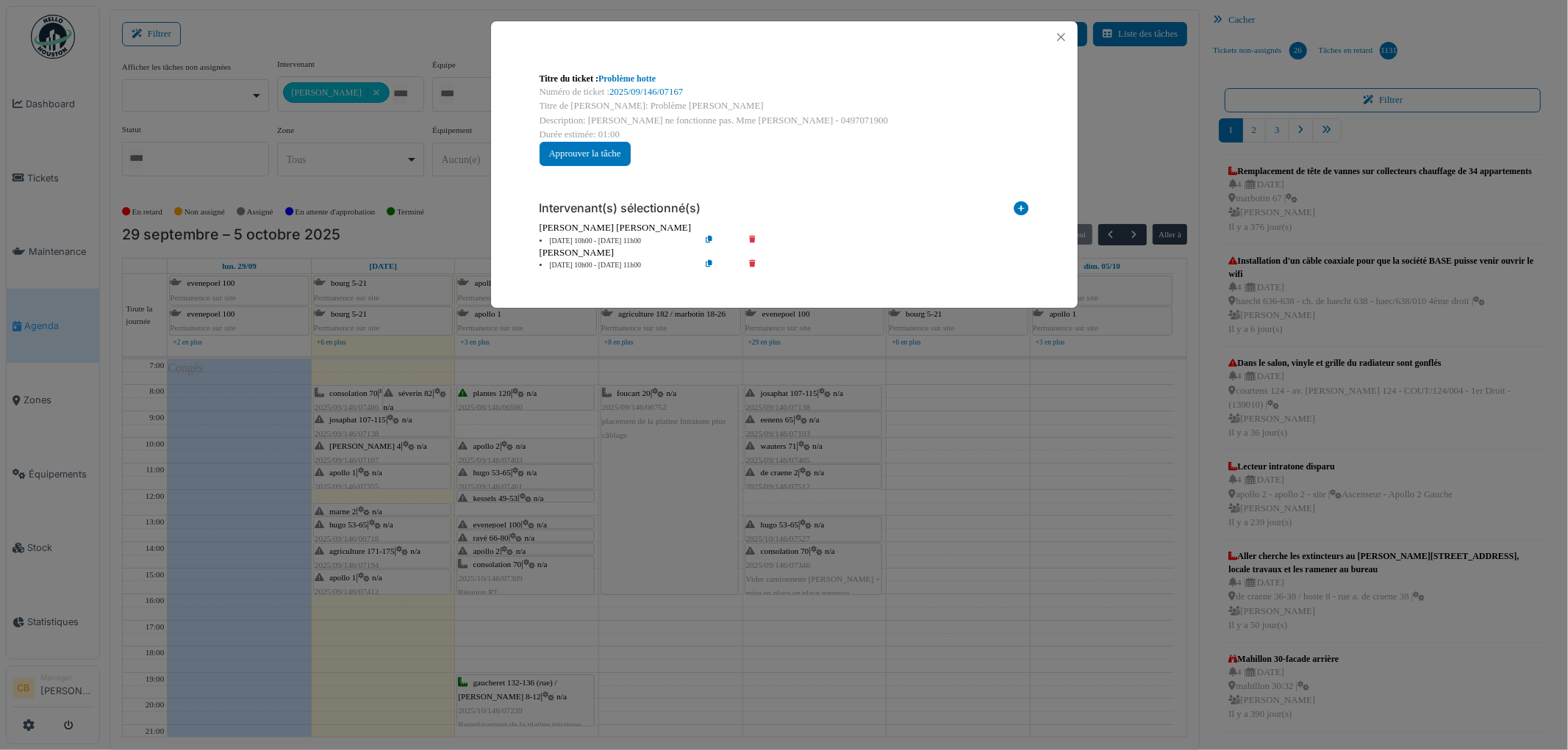
click at [385, 452] on div "Titre du ticket : Problème [PERSON_NAME] Numéro de ticket : 2025/09/146/07167 T…" at bounding box center [784, 375] width 1568 height 750
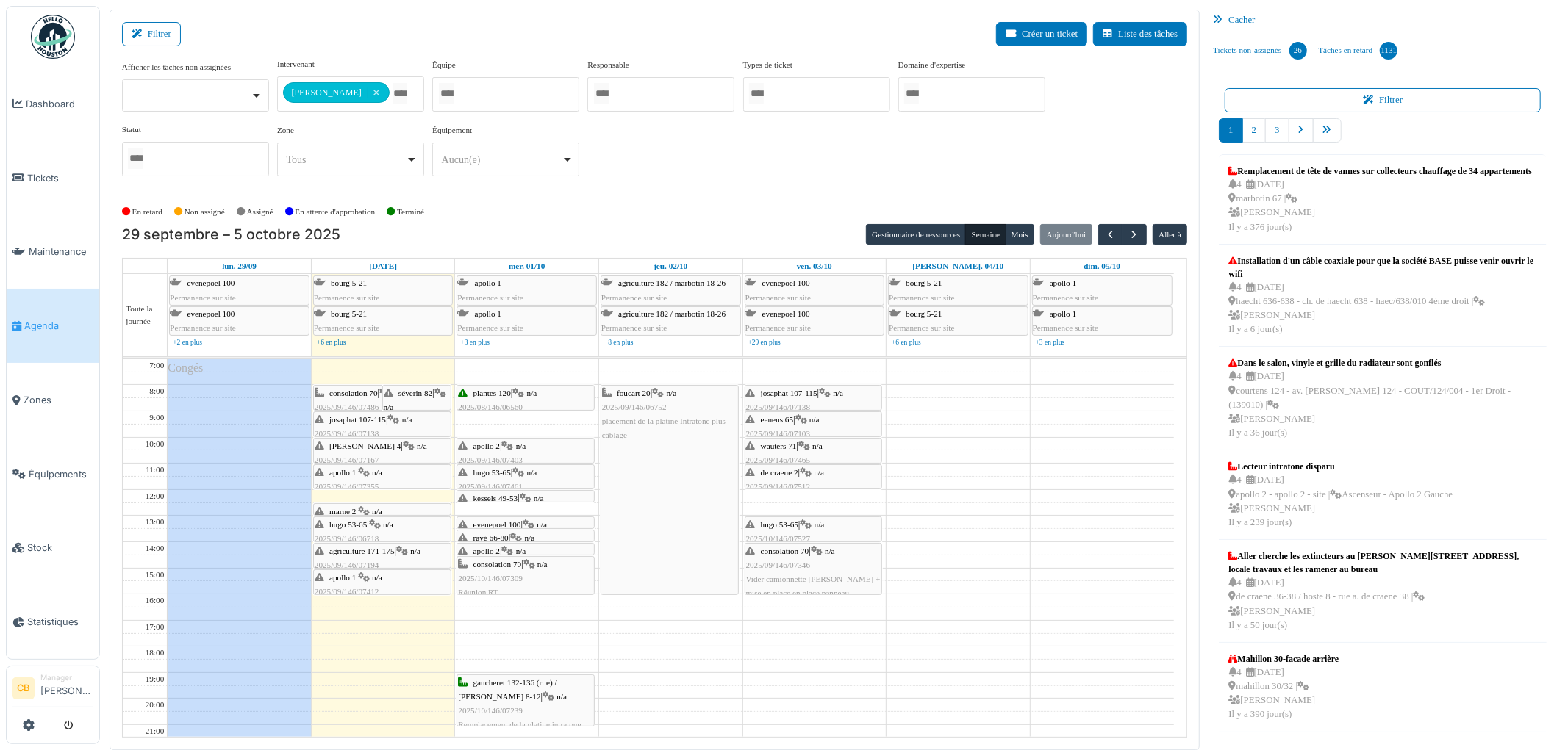
click at [343, 527] on span "hugo 53-65" at bounding box center [348, 525] width 38 height 9
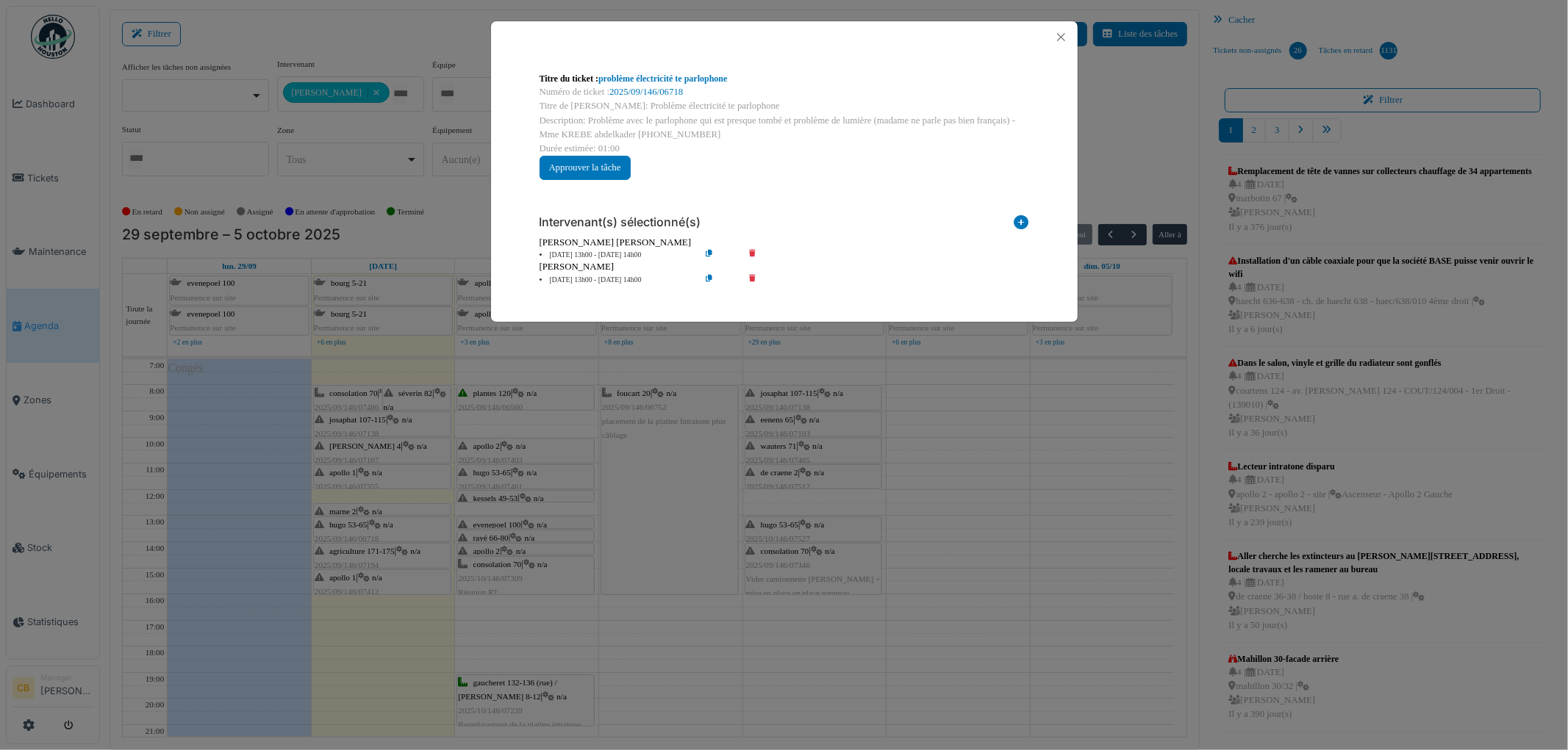
click at [343, 527] on div "Titre du ticket : problème électricité te parlophone Numéro de ticket : 2025/09…" at bounding box center [784, 375] width 1568 height 750
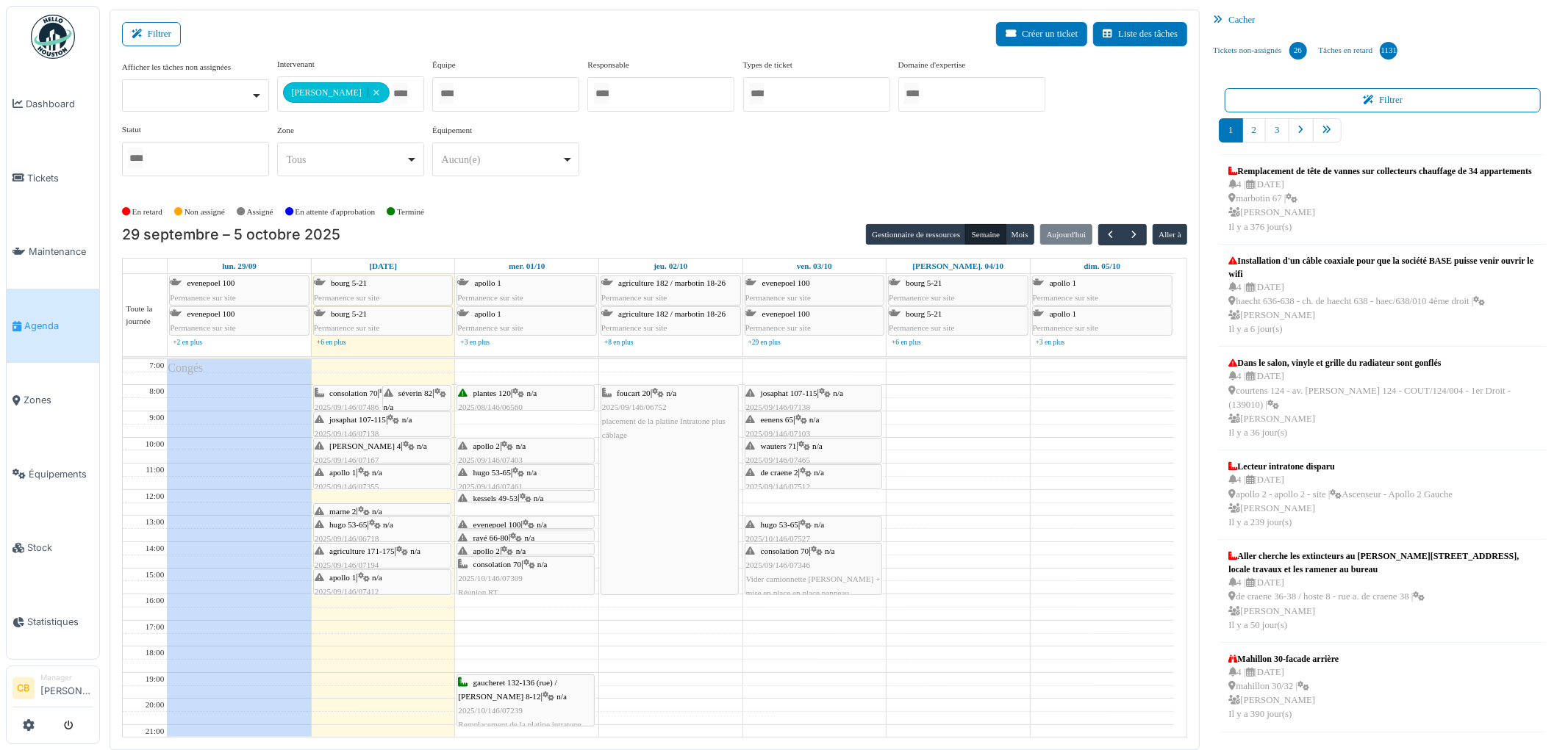
click at [353, 560] on div "agriculture 171-175 | n/a 2025/09/146/07194 Problème parlophone" at bounding box center [382, 566] width 135 height 42
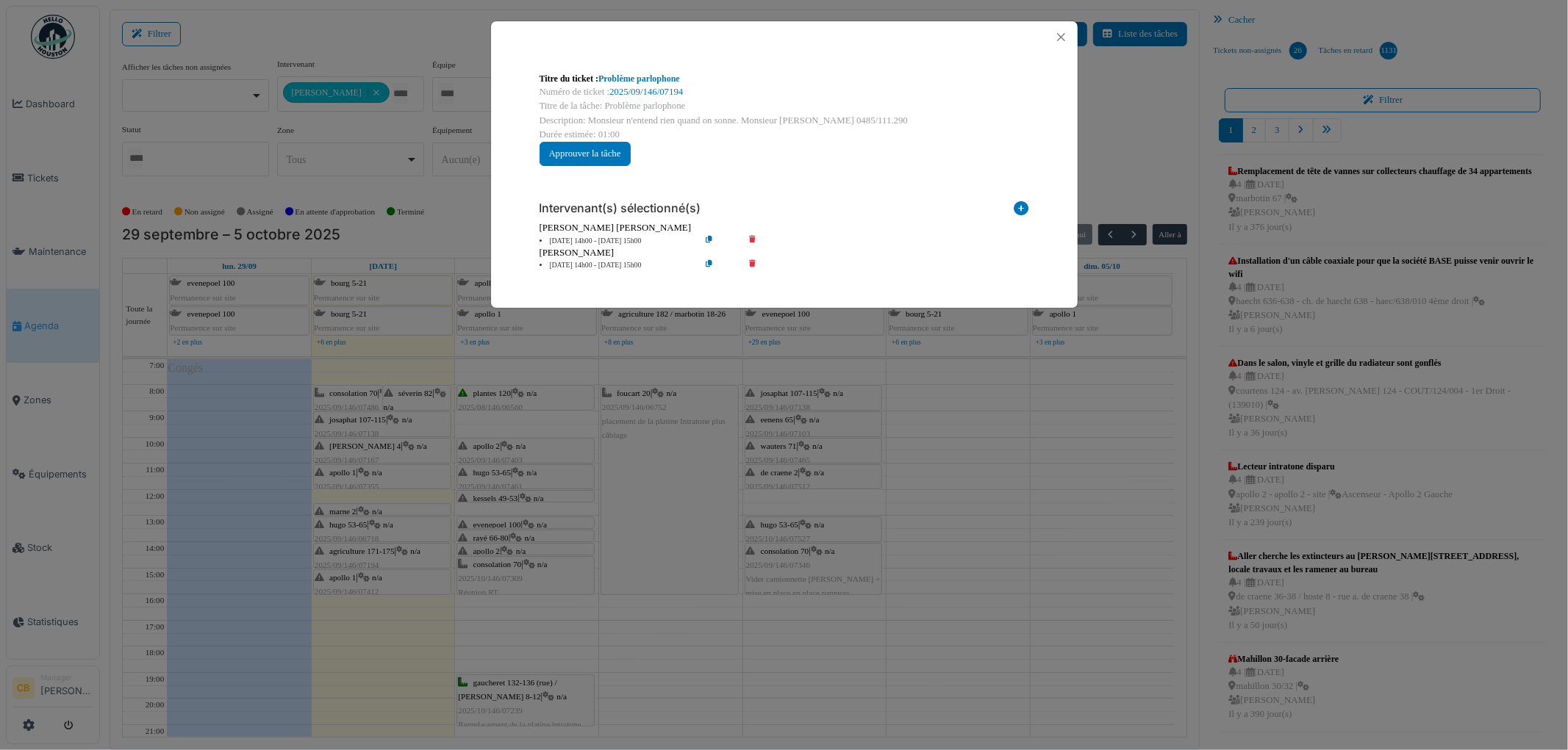
click at [353, 560] on div "Titre du ticket : Problème parlophone Numéro de ticket : 2025/09/146/07194 Titr…" at bounding box center [784, 375] width 1568 height 750
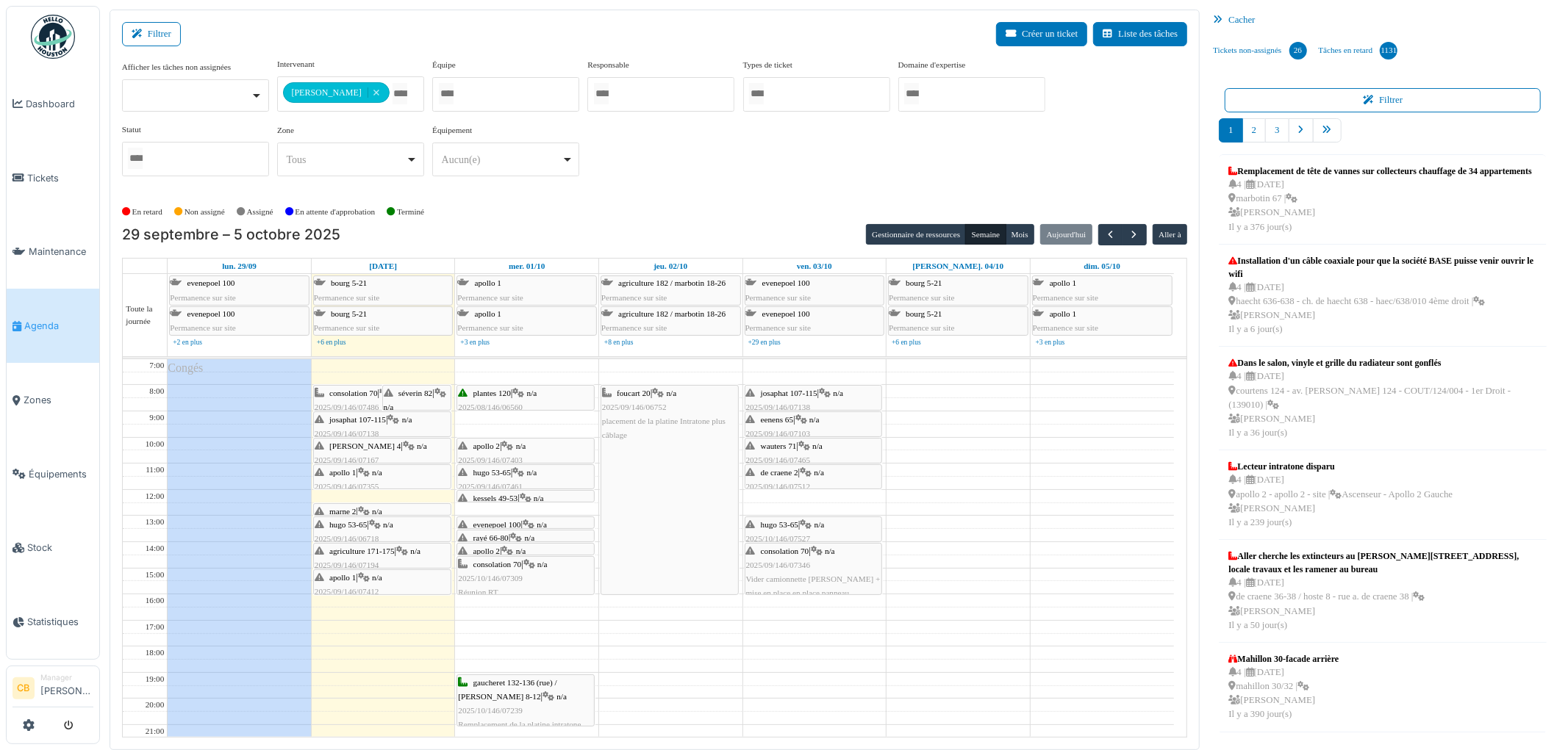
click at [360, 575] on div "apollo 1 | n/a 2025/09/146/07412 Refixer la lampes du couloir au 2eme étage" at bounding box center [382, 599] width 135 height 57
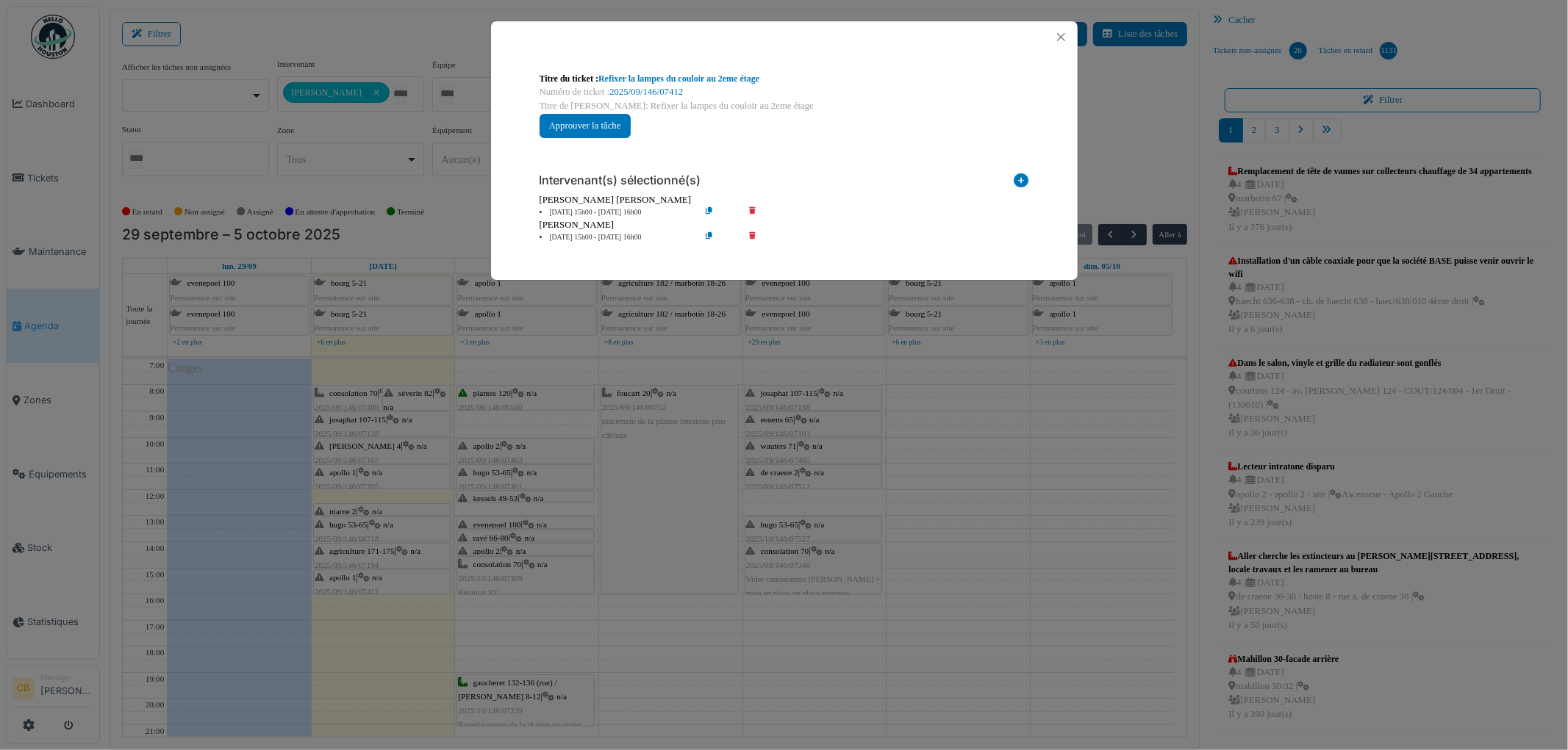
click at [362, 571] on div "Titre du ticket : Refixer la lampes du couloir au 2eme étage Numéro de ticket :…" at bounding box center [784, 375] width 1568 height 750
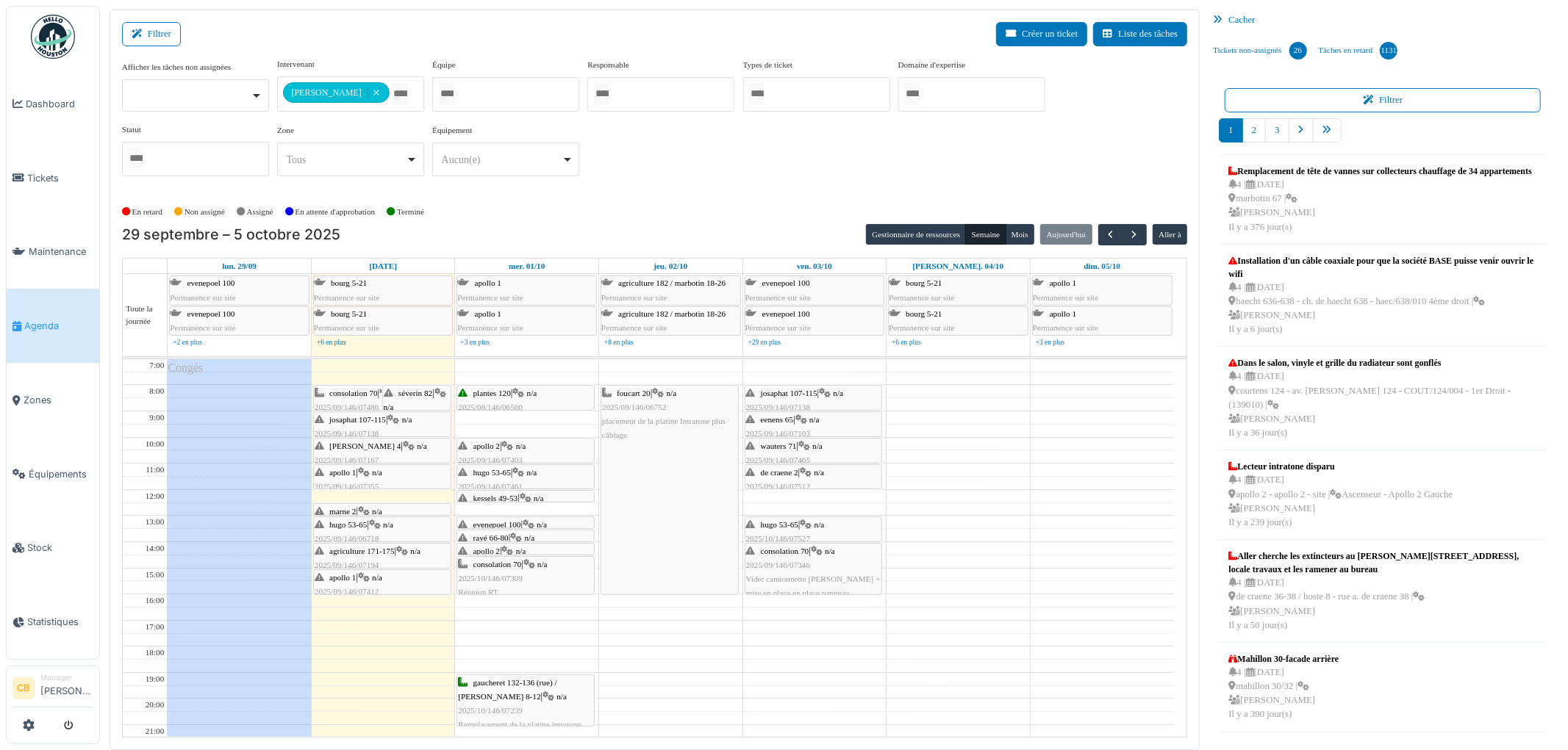
click at [391, 476] on div "apollo 1 | n/a 2025/09/146/07355 Vérification extracteur d'humidité" at bounding box center [382, 487] width 135 height 42
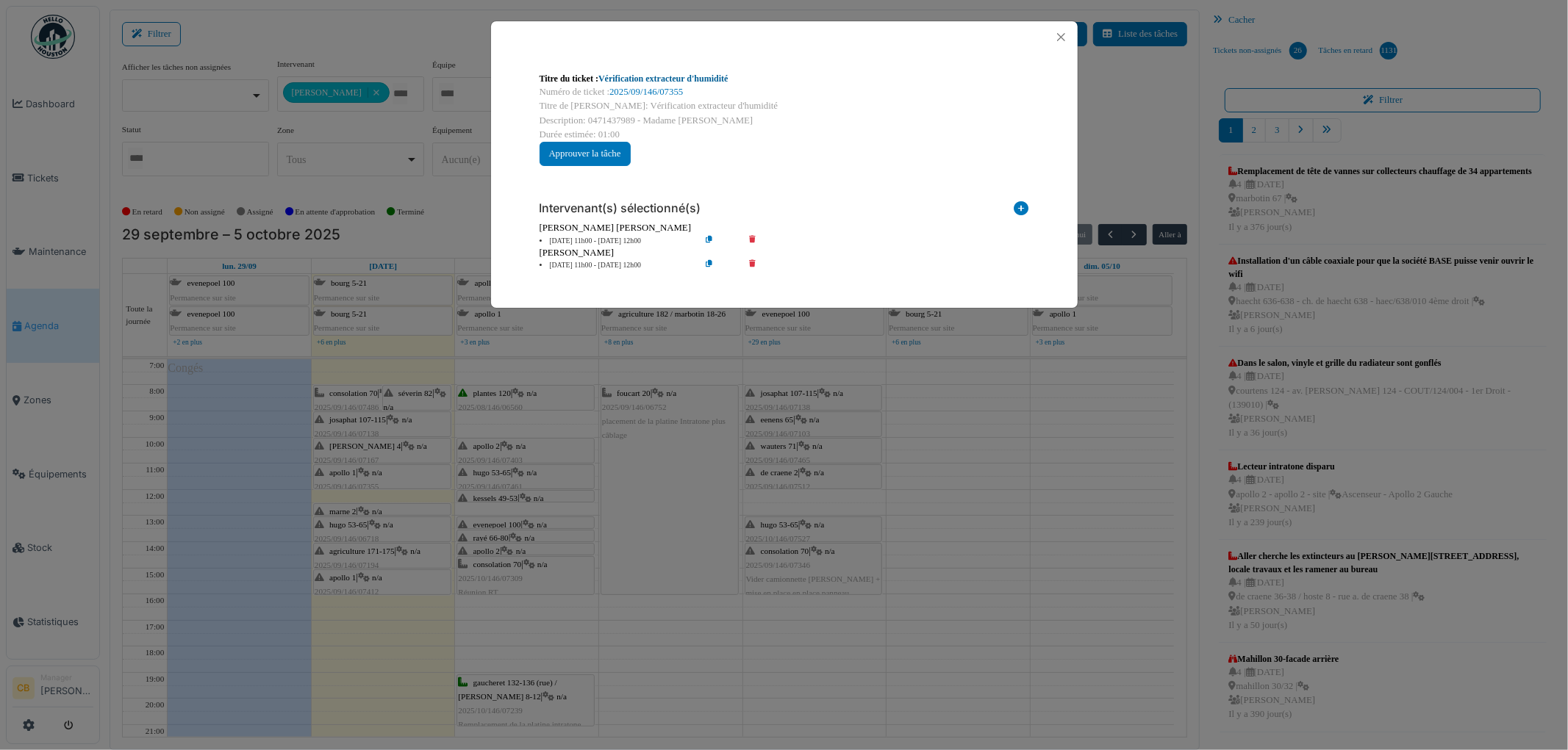
click at [657, 78] on link "Vérification extracteur d'humidité" at bounding box center [663, 79] width 129 height 11
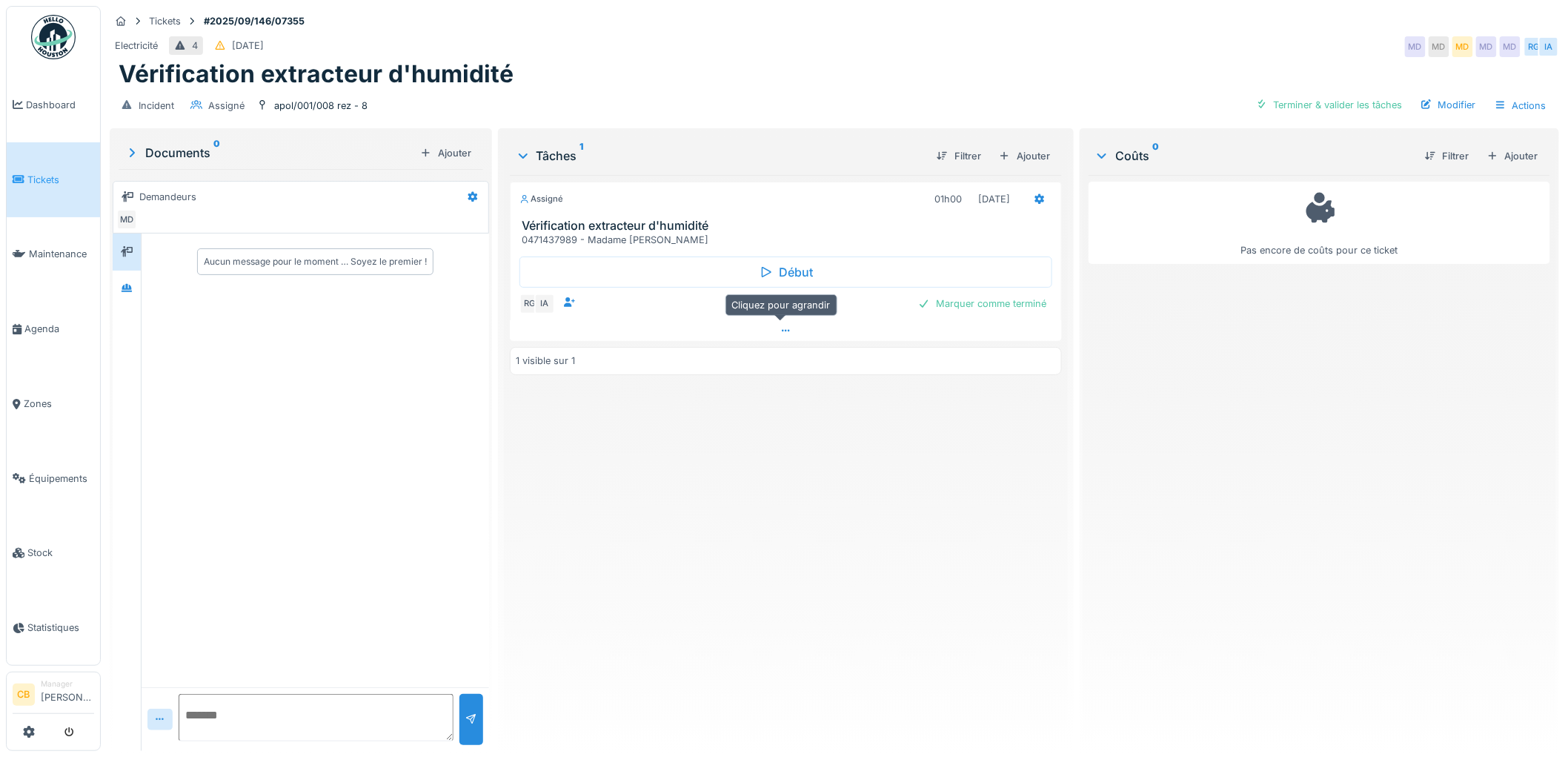
click at [781, 330] on icon at bounding box center [786, 331] width 12 height 10
